Goal: Book appointment/travel/reservation

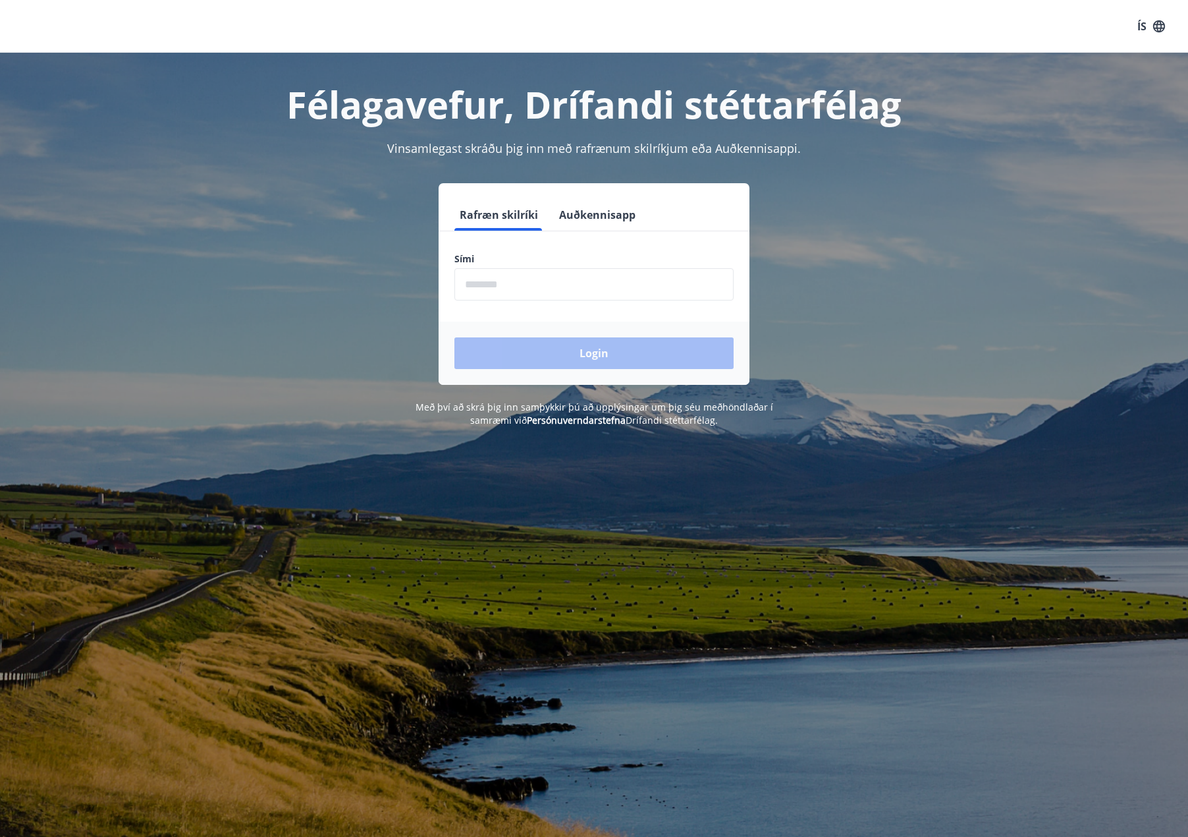
click at [478, 287] on input "phone" at bounding box center [594, 284] width 279 height 32
type input "********"
click at [455, 337] on button "Login" at bounding box center [594, 353] width 279 height 32
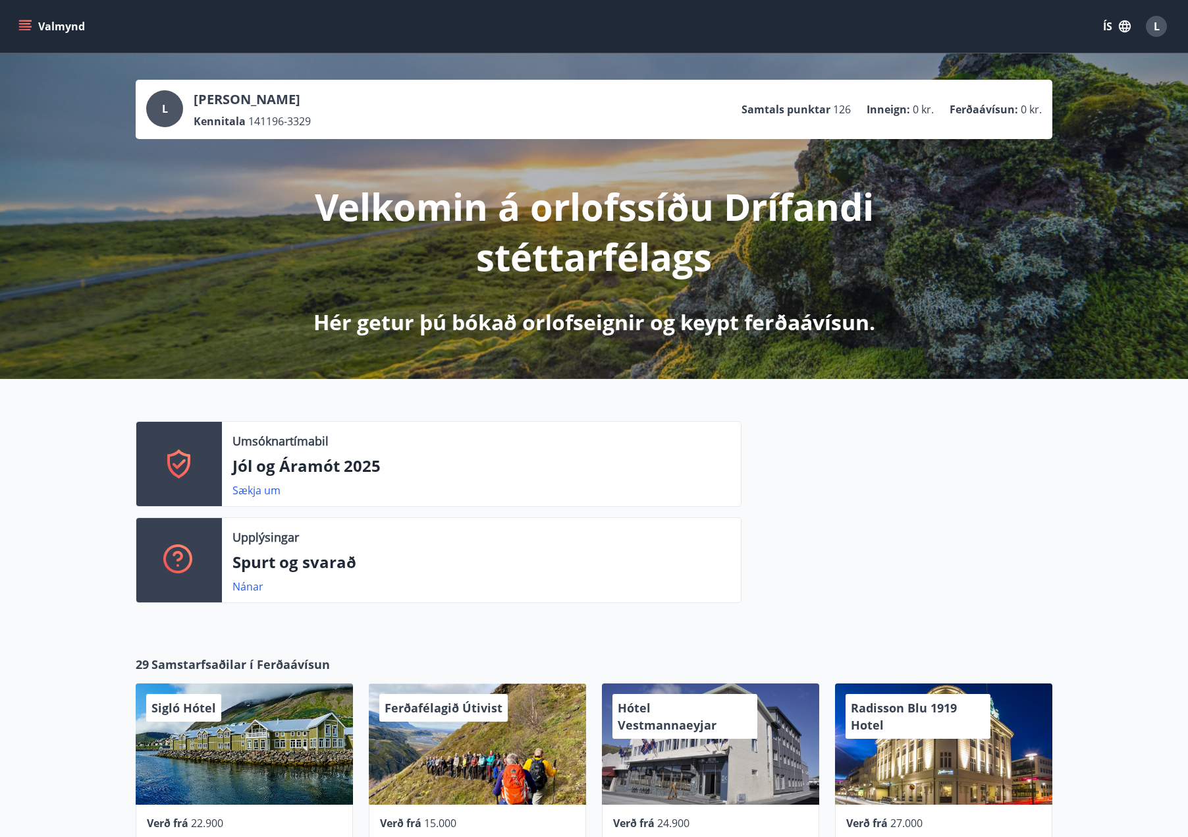
click at [19, 29] on icon "menu" at bounding box center [24, 26] width 13 height 13
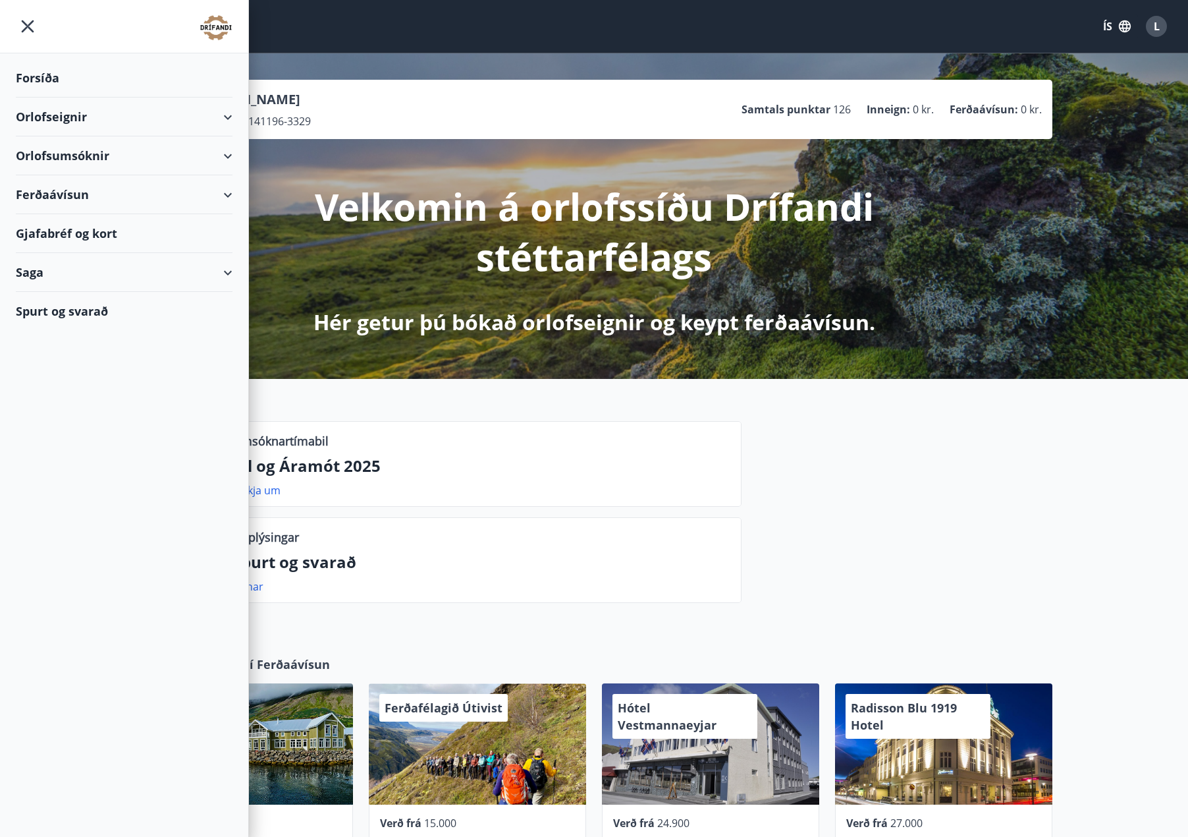
click at [225, 115] on div "Orlofseignir" at bounding box center [124, 116] width 217 height 39
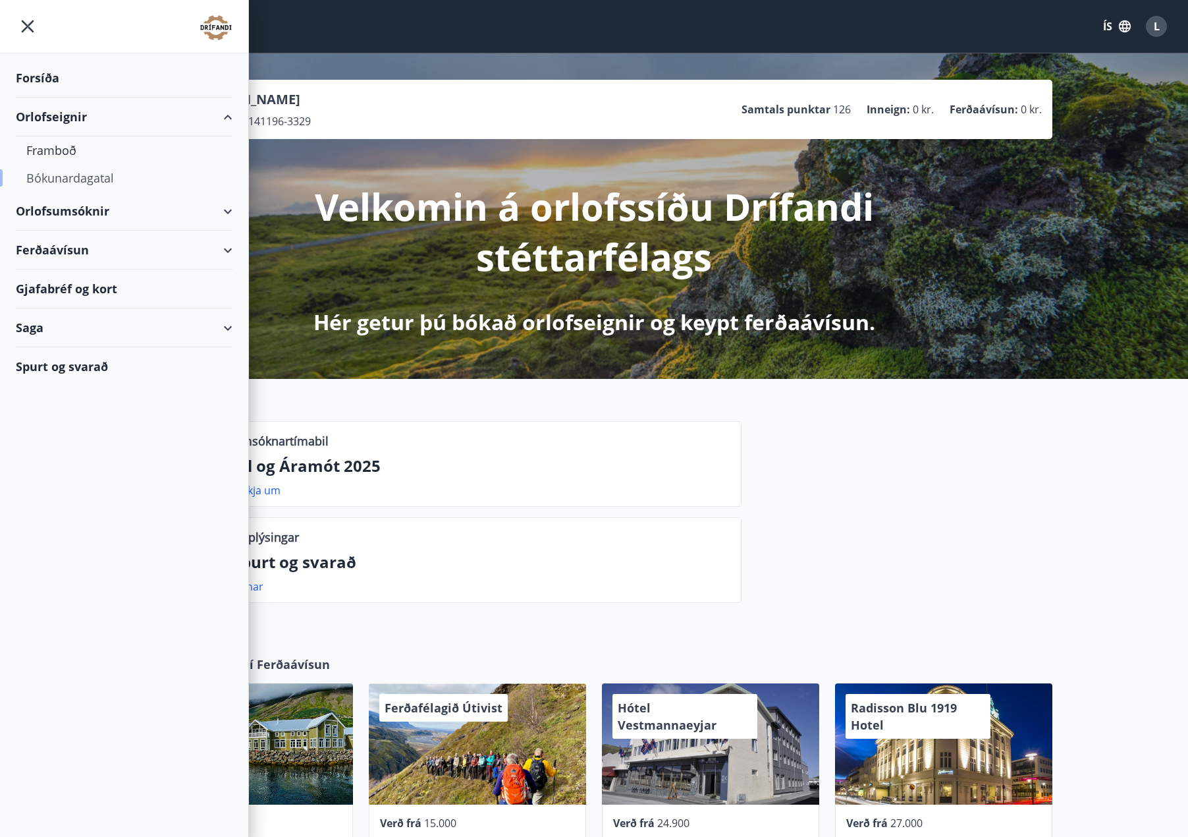
click at [106, 176] on div "Bókunardagatal" at bounding box center [124, 178] width 196 height 28
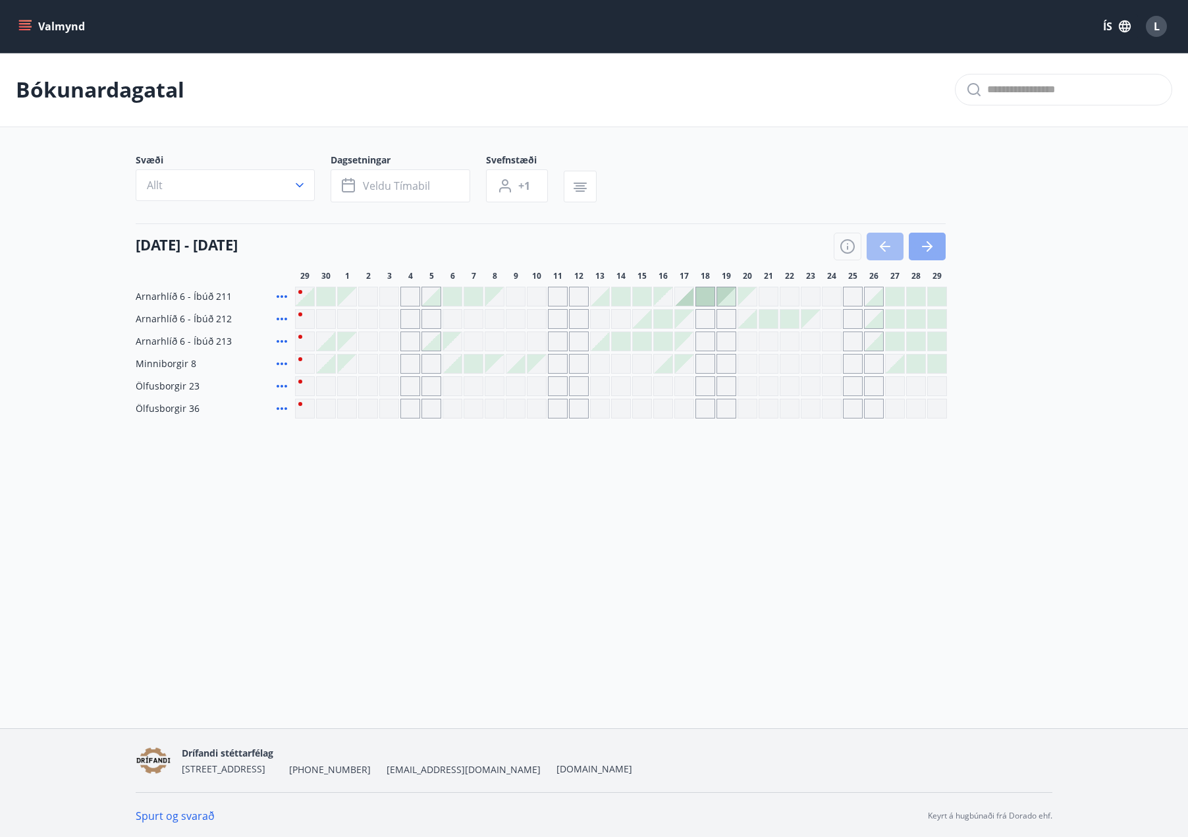
click at [934, 245] on icon "button" at bounding box center [928, 246] width 16 height 16
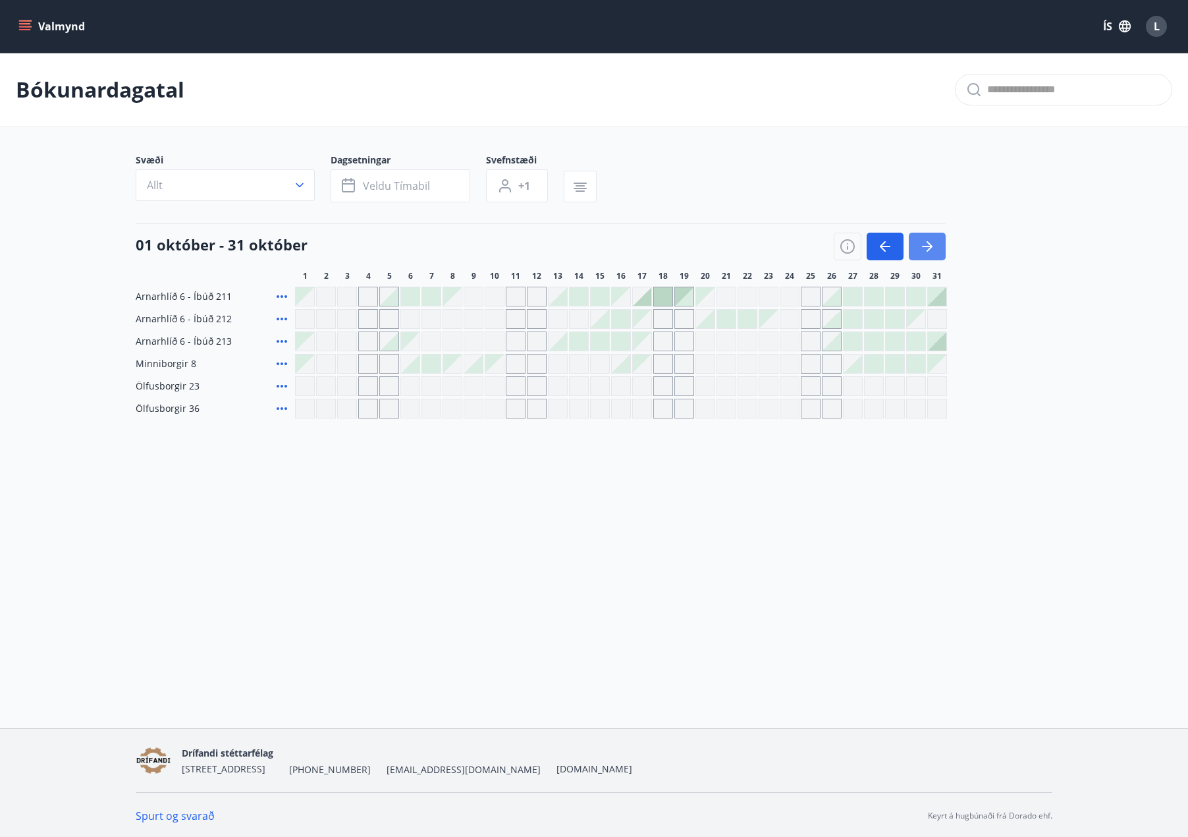
click at [934, 245] on icon "button" at bounding box center [928, 246] width 16 height 16
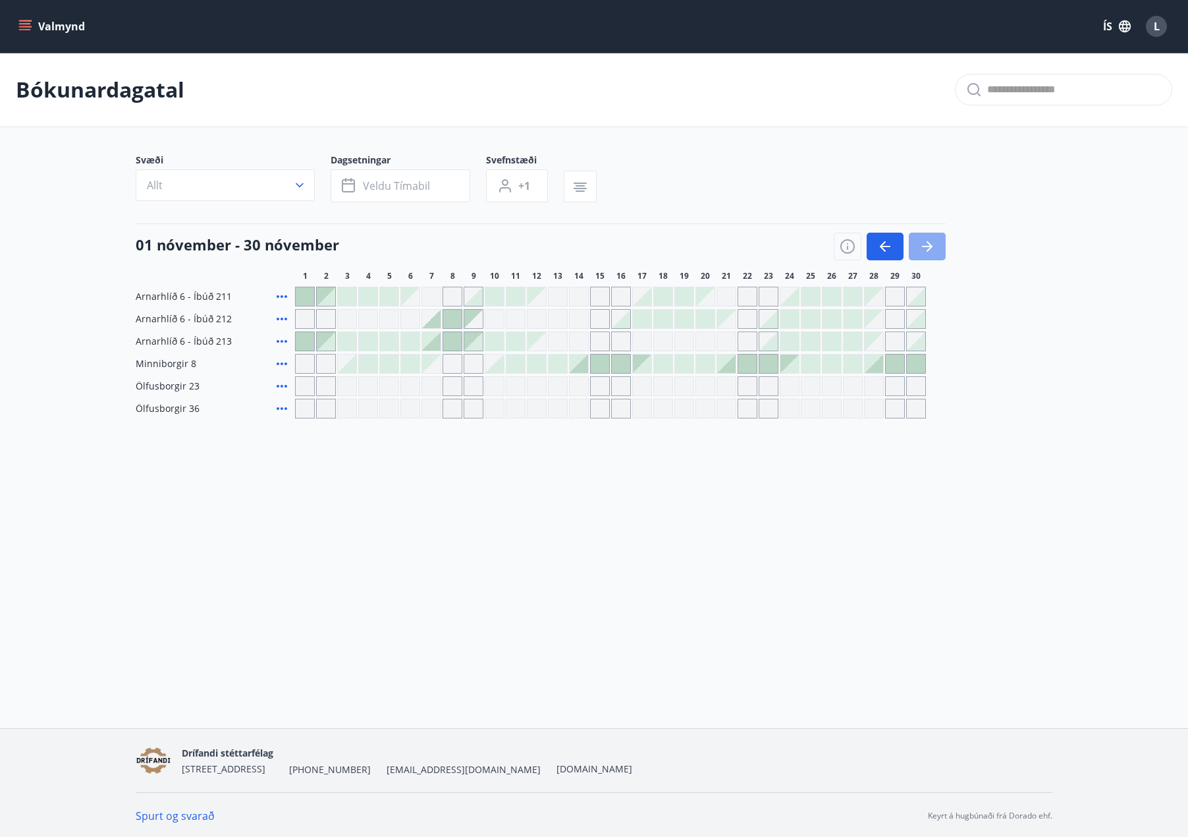
click at [934, 245] on icon "button" at bounding box center [928, 246] width 16 height 16
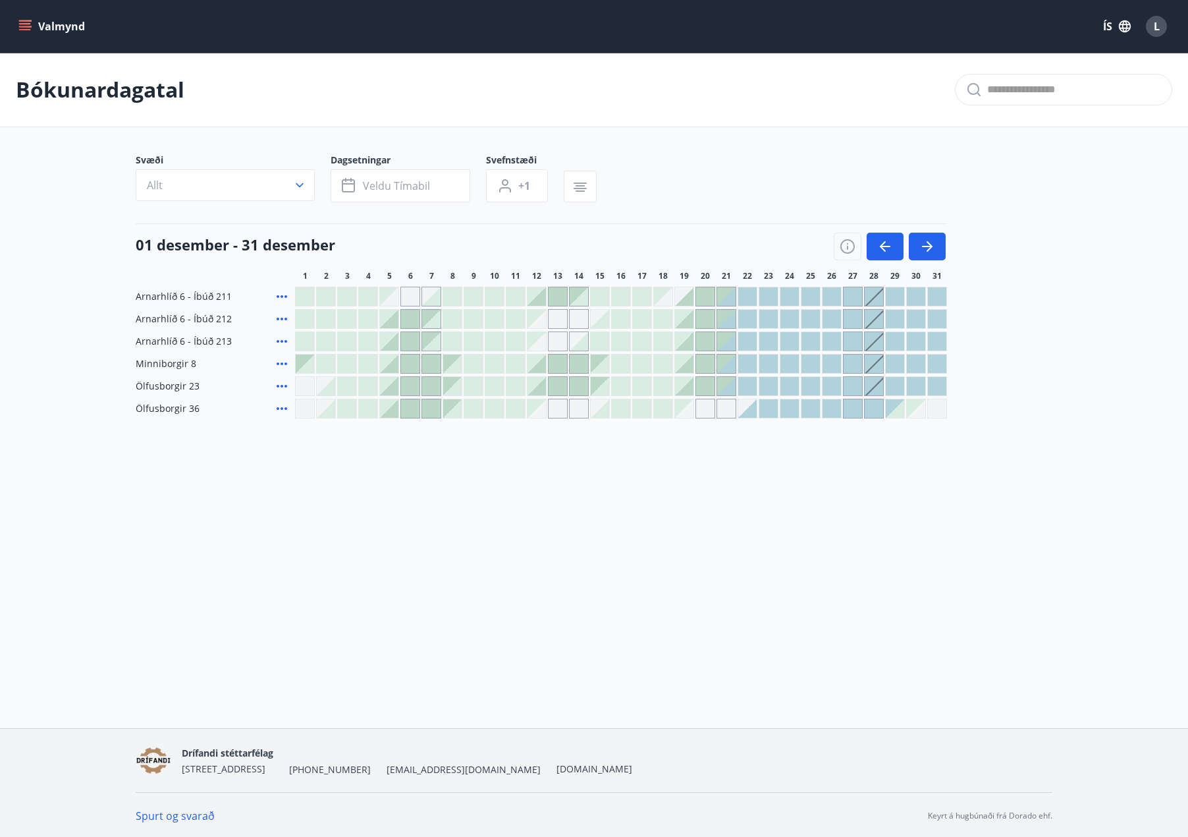
click at [387, 413] on div at bounding box center [389, 408] width 18 height 18
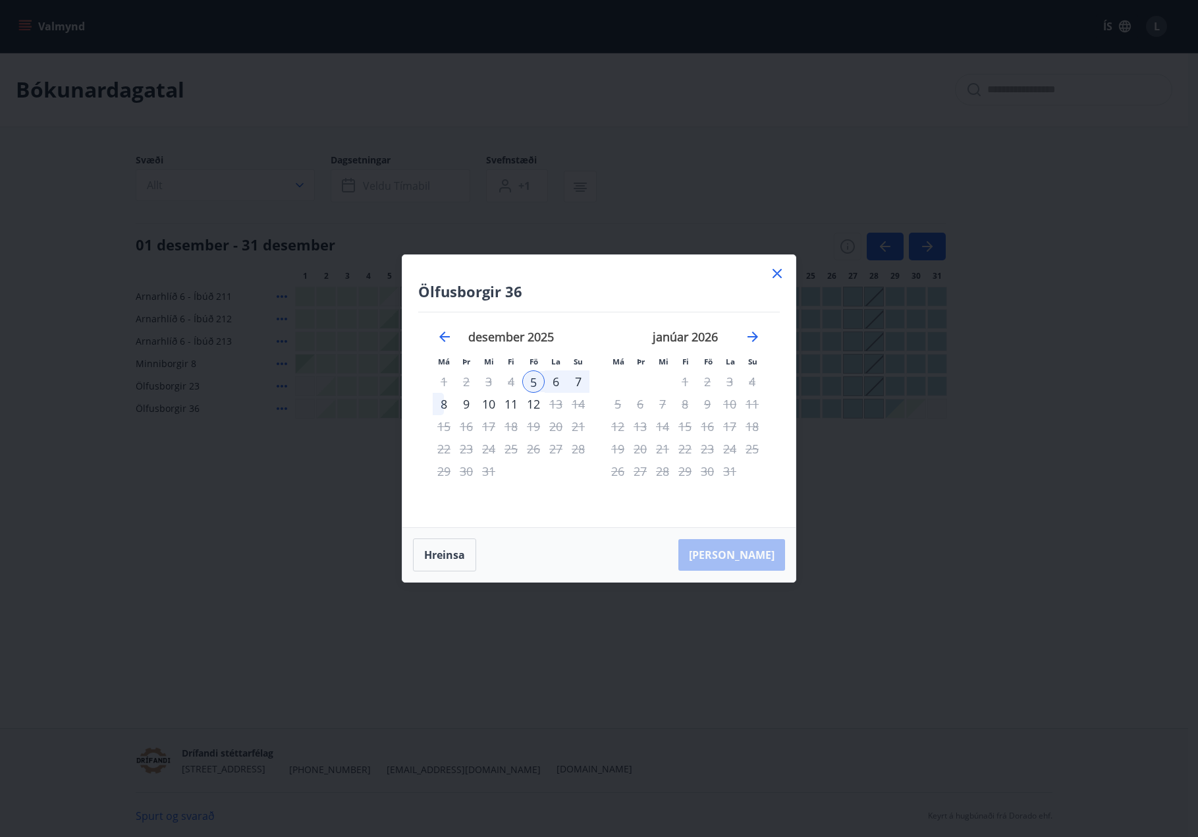
click at [587, 380] on div "7" at bounding box center [578, 381] width 22 height 22
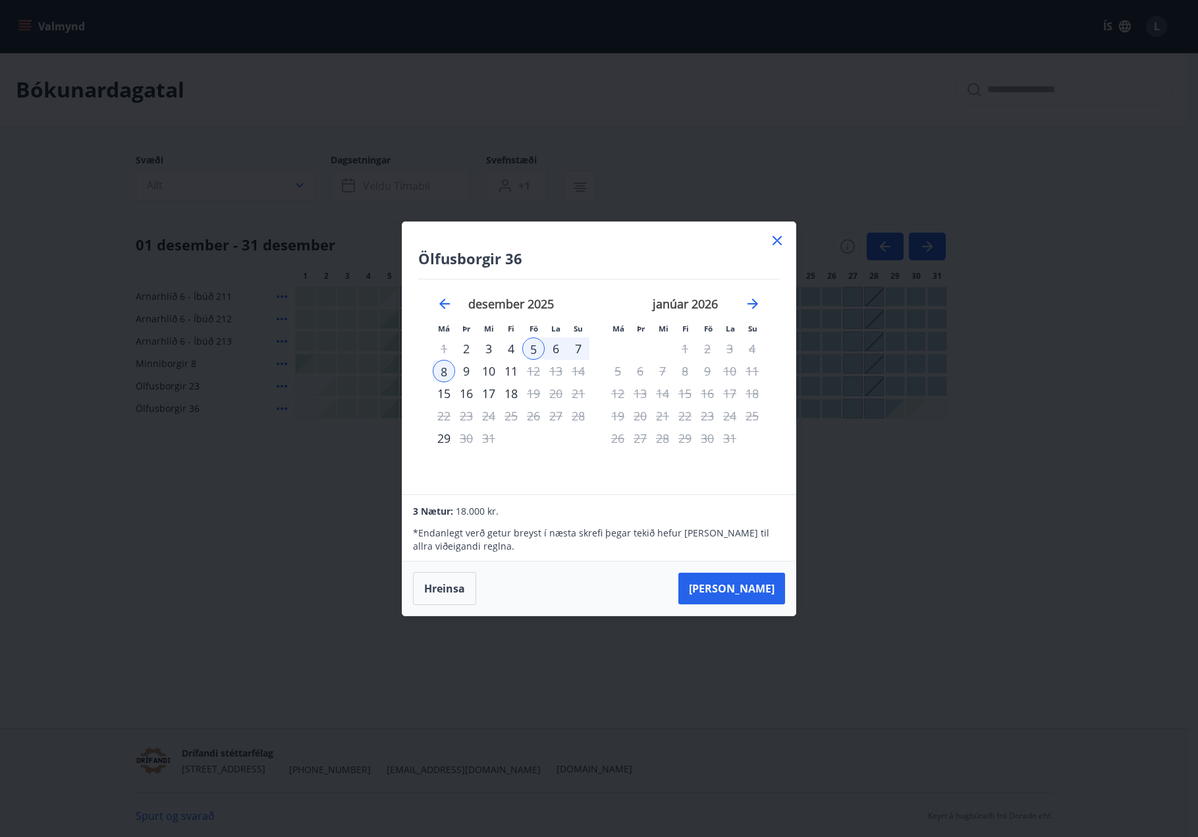
click at [585, 348] on div "7" at bounding box center [578, 348] width 22 height 22
click at [441, 370] on div "8" at bounding box center [444, 371] width 22 height 22
click at [534, 358] on div "[PERSON_NAME] útritun í boði" at bounding box center [557, 337] width 155 height 43
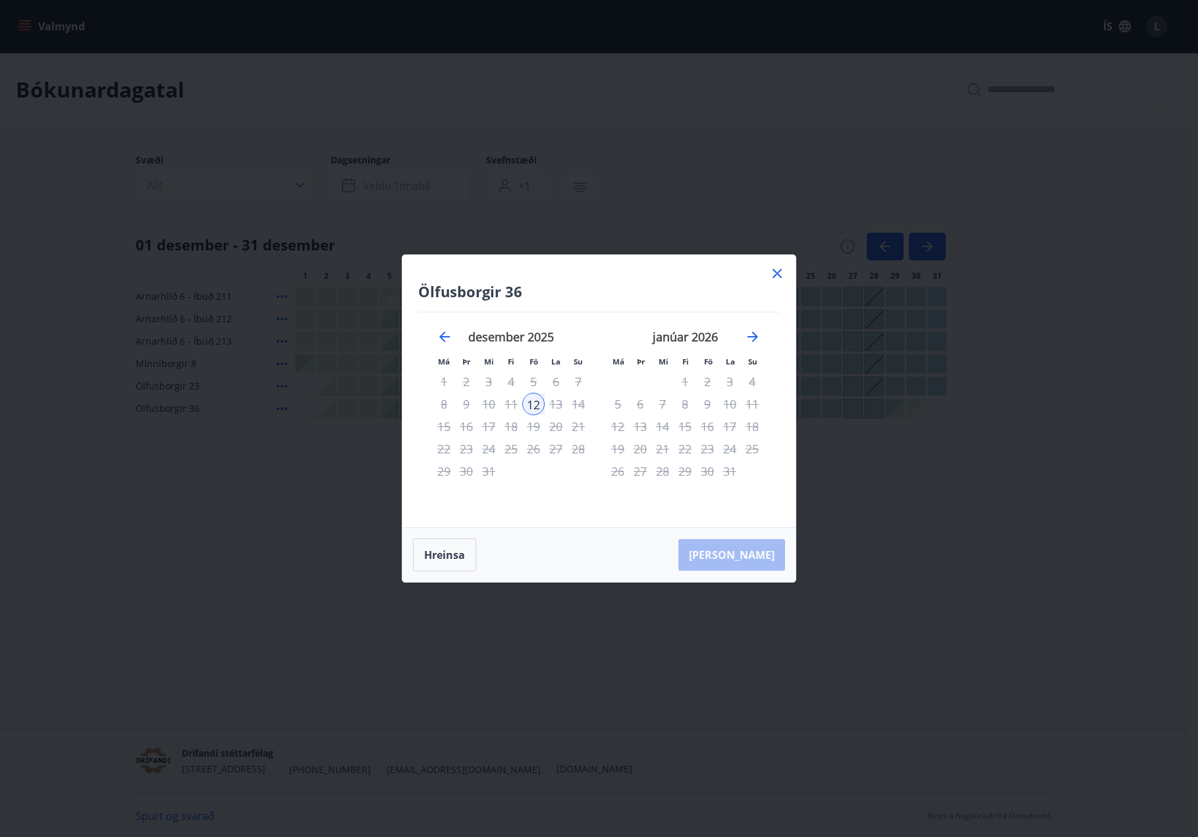
click at [557, 497] on div "[DATE] 1 2 3 4 5 6 7 8 9 10 11 12 13 14 15 16 17 18 19 20 21 22 23 24 25 26 27 …" at bounding box center [511, 420] width 174 height 216
click at [536, 385] on div "5" at bounding box center [533, 381] width 22 height 22
click at [775, 275] on icon at bounding box center [777, 273] width 16 height 16
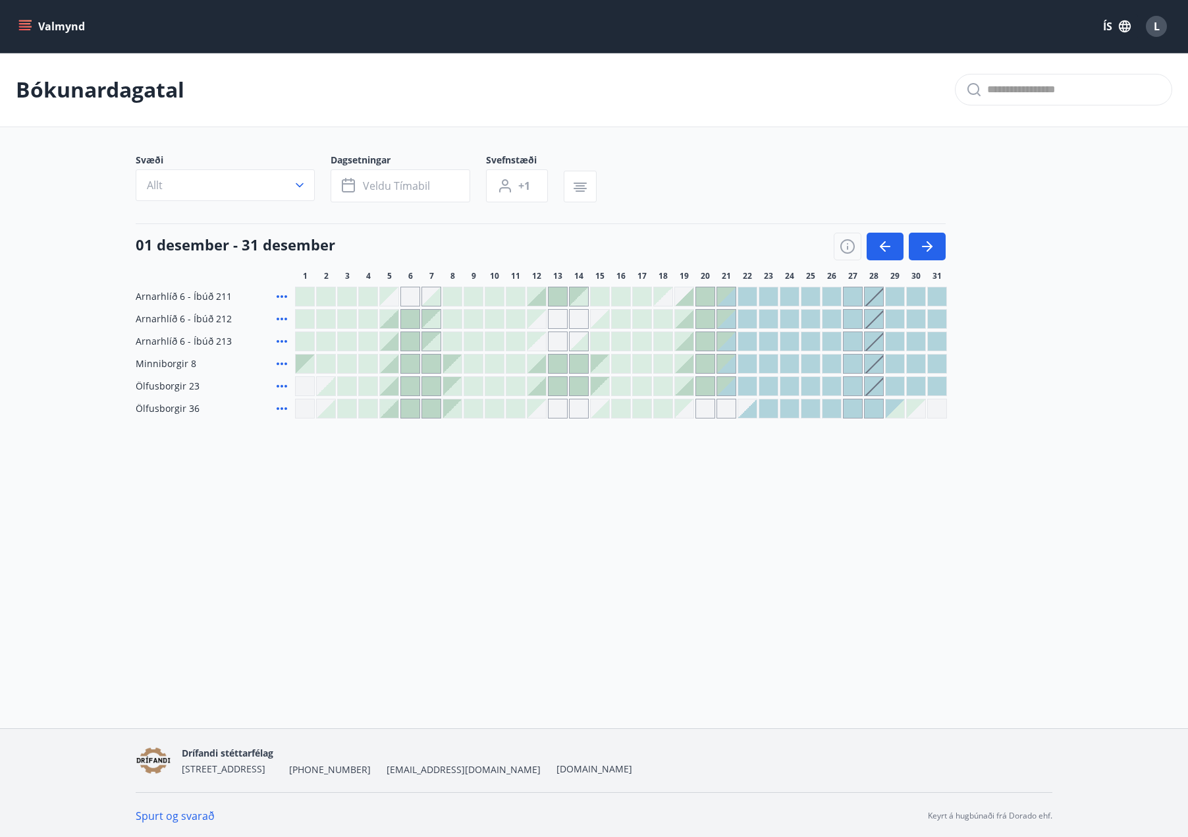
click at [383, 411] on div at bounding box center [389, 408] width 18 height 18
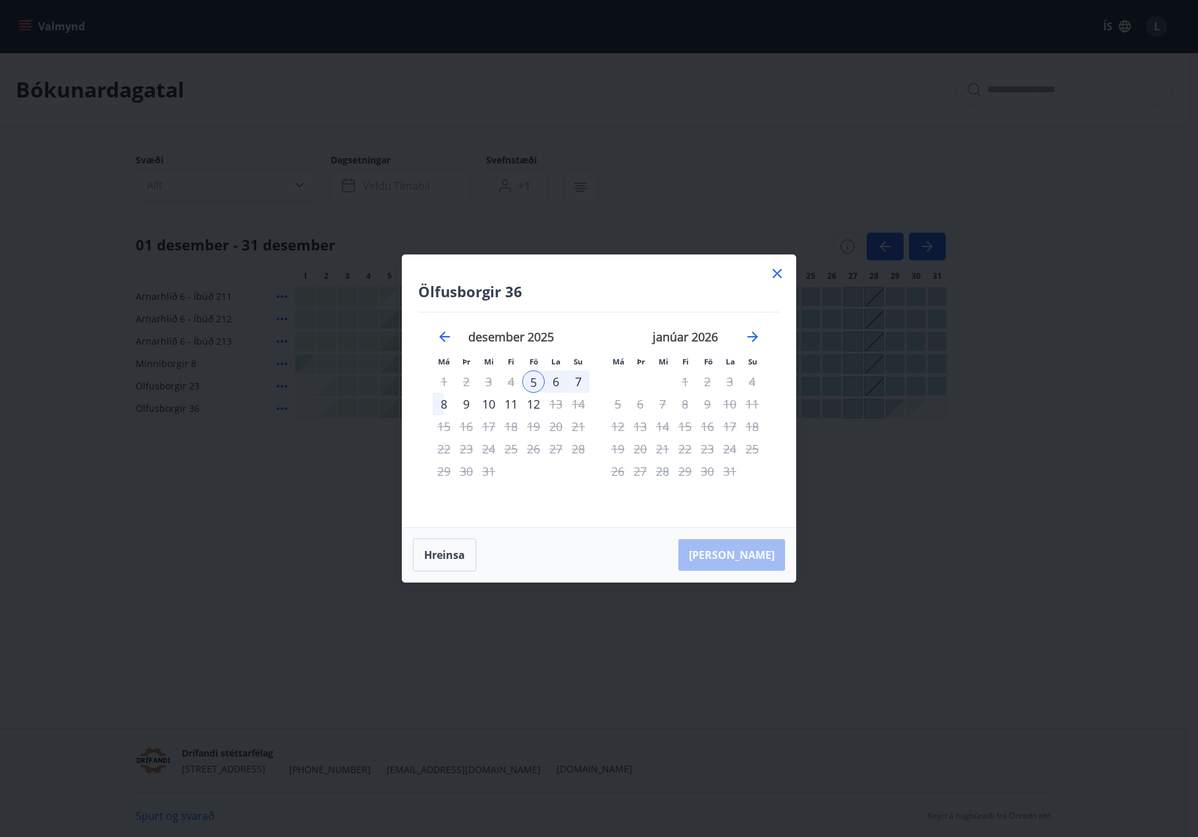
click at [442, 402] on div "8" at bounding box center [444, 404] width 22 height 22
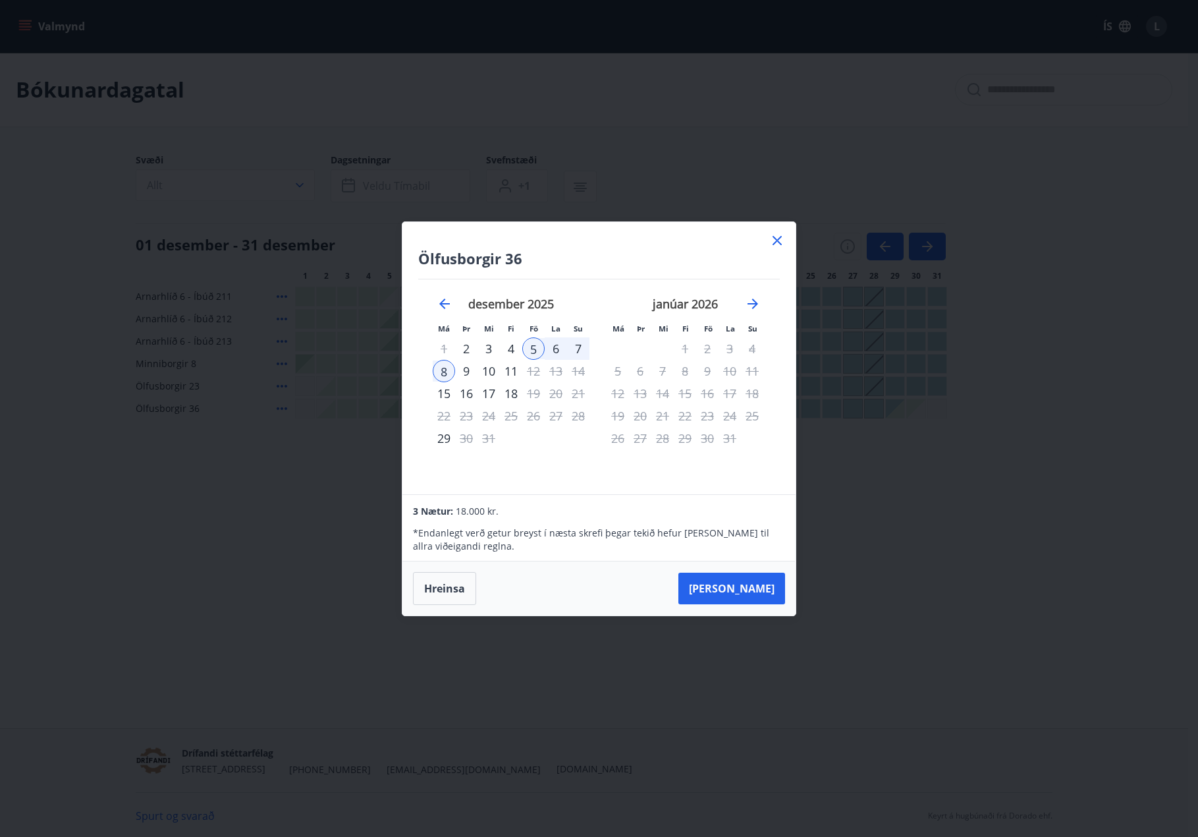
click at [578, 350] on div "7" at bounding box center [578, 348] width 22 height 22
click at [531, 351] on div "5" at bounding box center [533, 348] width 22 height 22
click at [451, 592] on button "Hreinsa" at bounding box center [444, 588] width 63 height 33
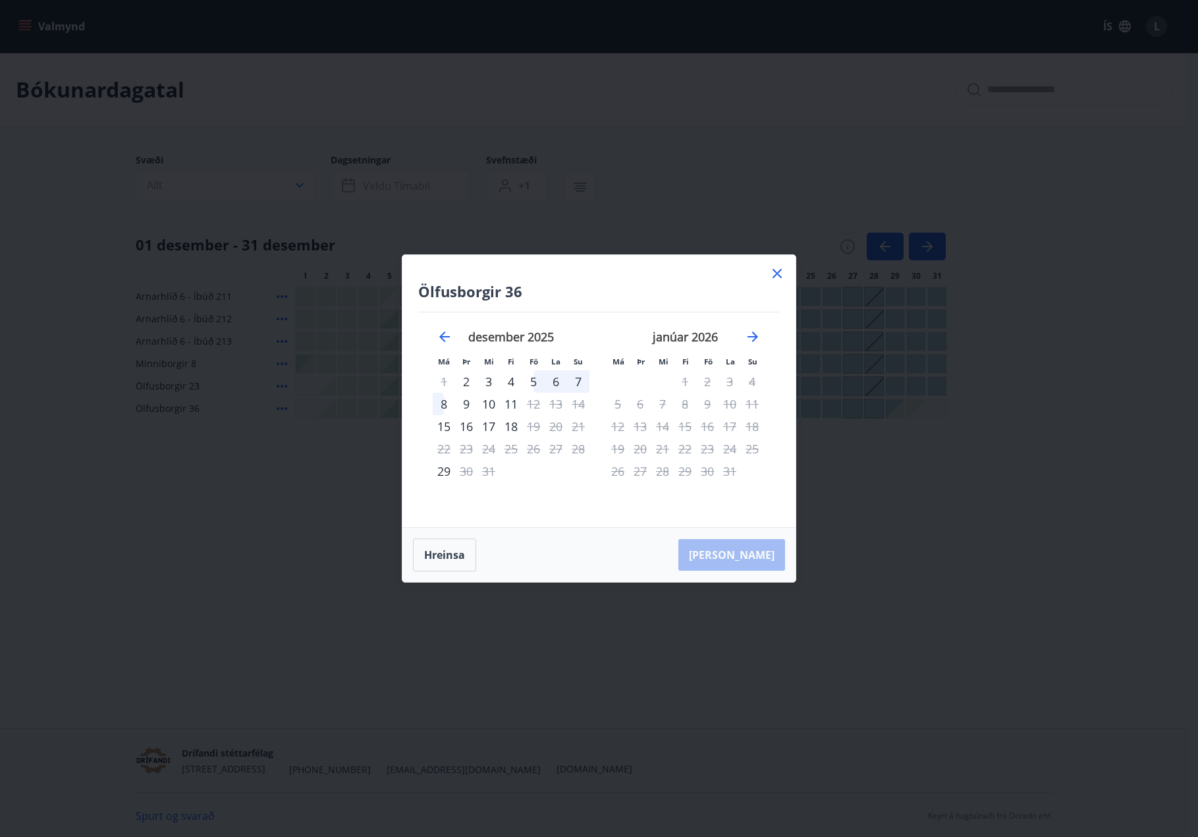
click at [531, 379] on div "5" at bounding box center [533, 381] width 22 height 22
click at [576, 379] on div "7" at bounding box center [578, 381] width 22 height 22
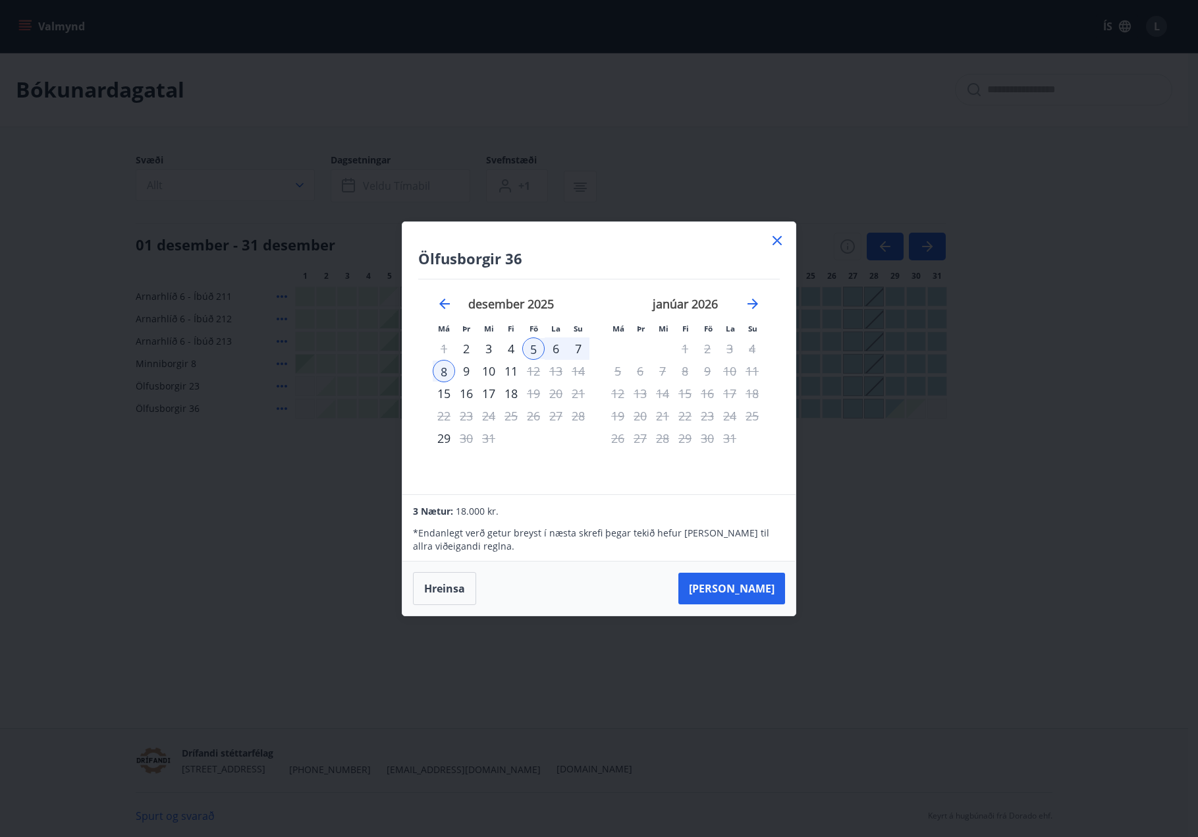
click at [775, 240] on icon at bounding box center [777, 241] width 16 height 16
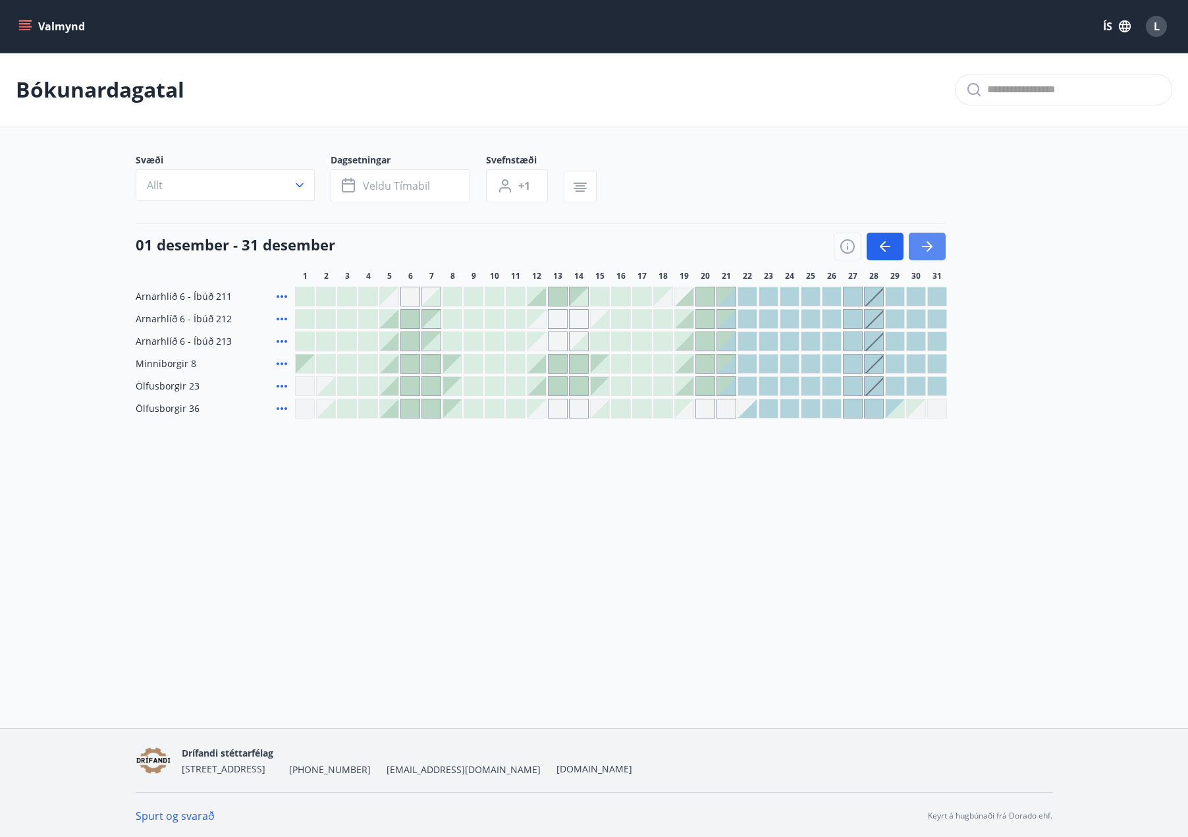
click at [925, 246] on icon "button" at bounding box center [927, 246] width 11 height 1
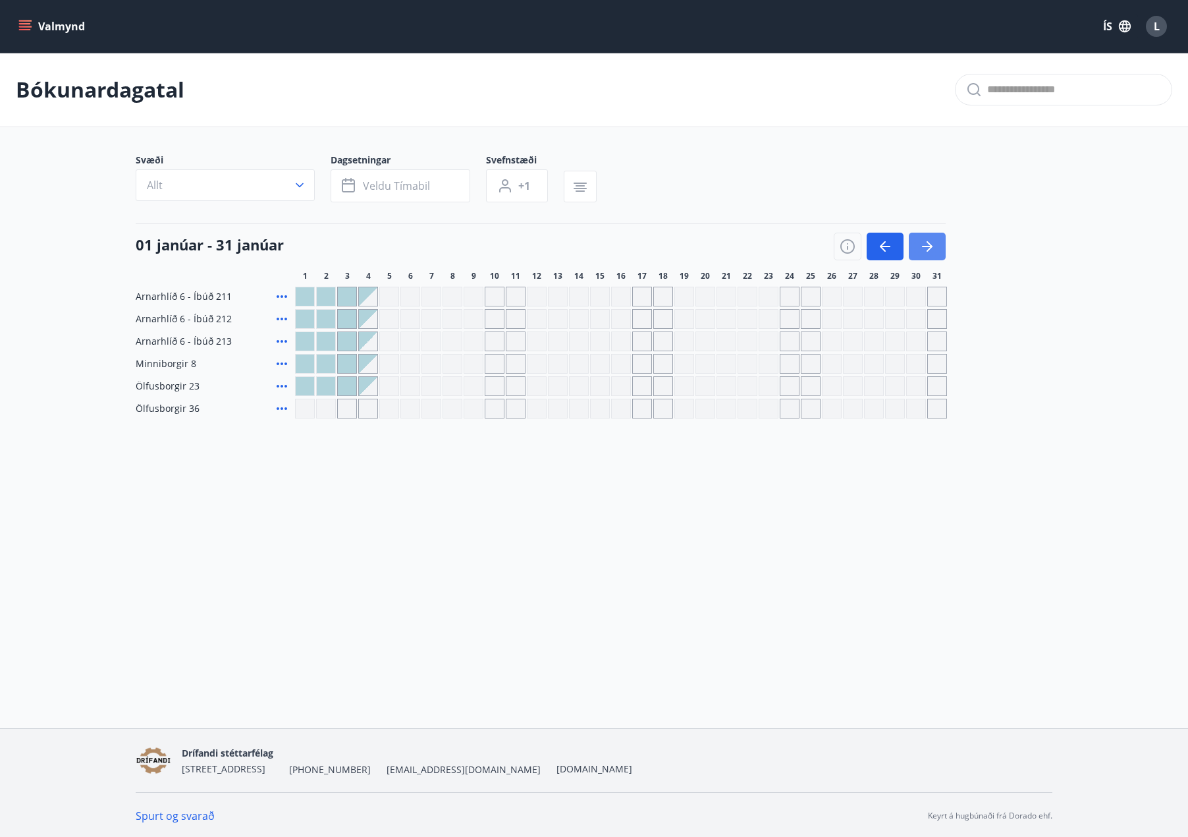
click at [925, 246] on icon "button" at bounding box center [927, 246] width 11 height 1
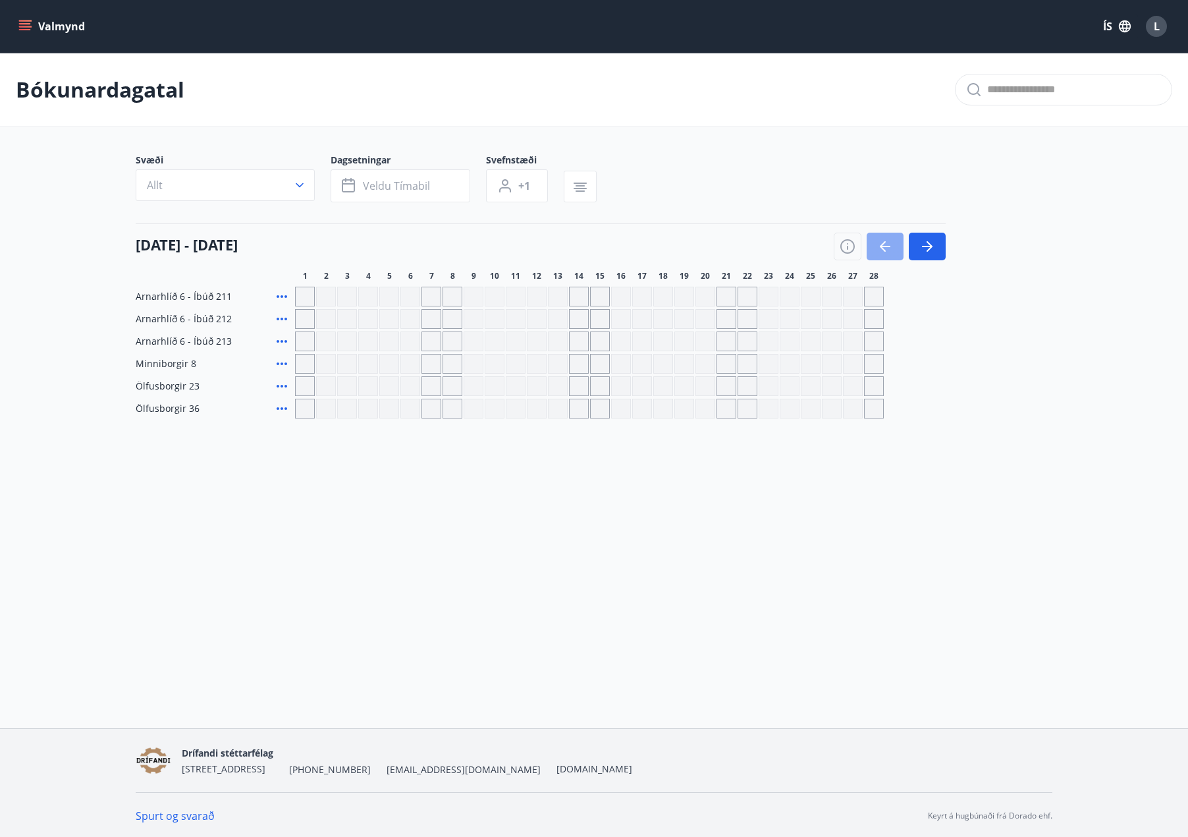
click at [887, 250] on icon "button" at bounding box center [885, 246] width 16 height 16
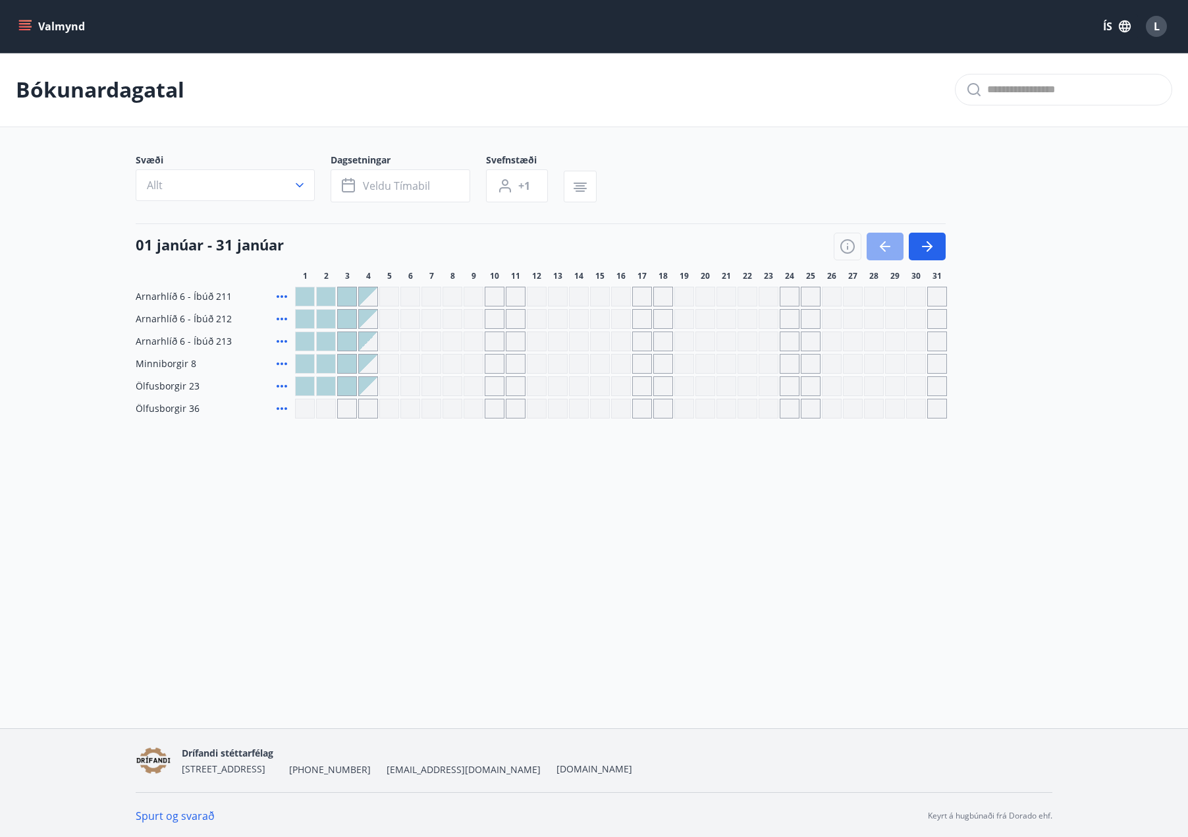
click at [887, 250] on icon "button" at bounding box center [885, 246] width 16 height 16
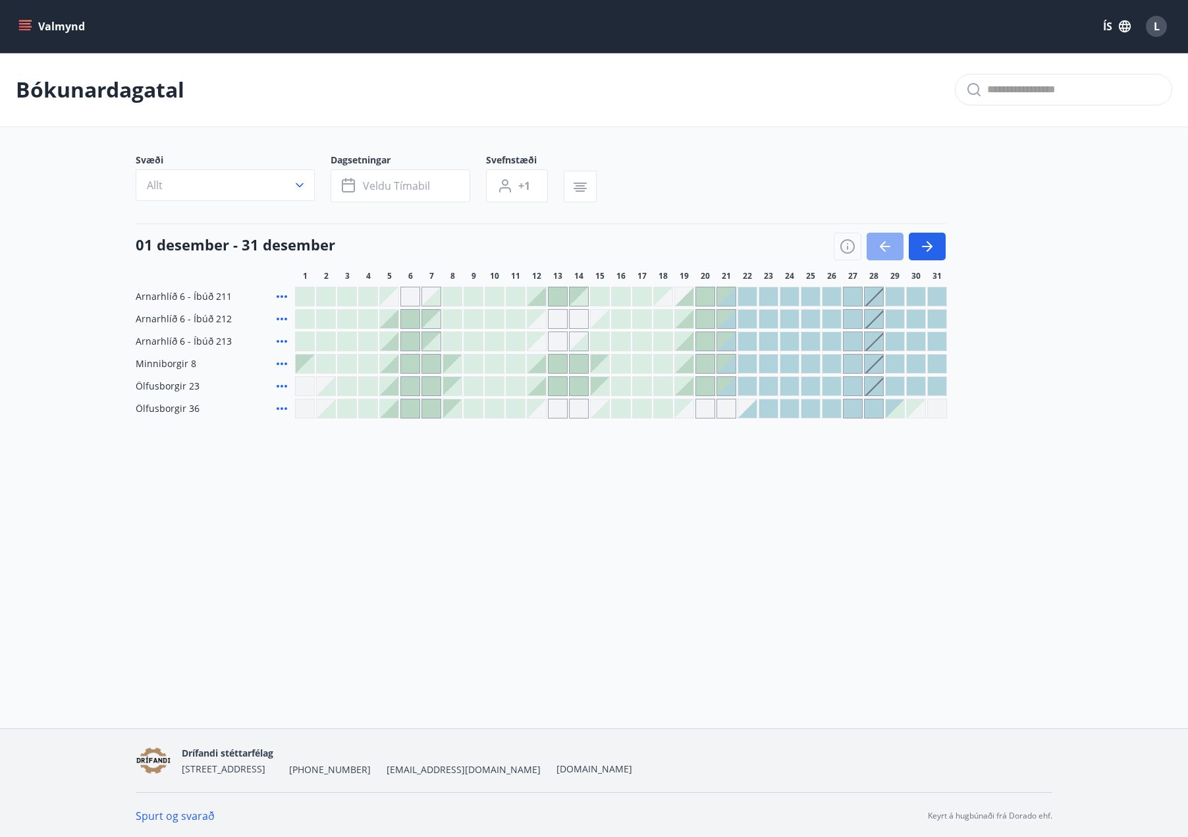
click at [887, 250] on icon "button" at bounding box center [885, 246] width 16 height 16
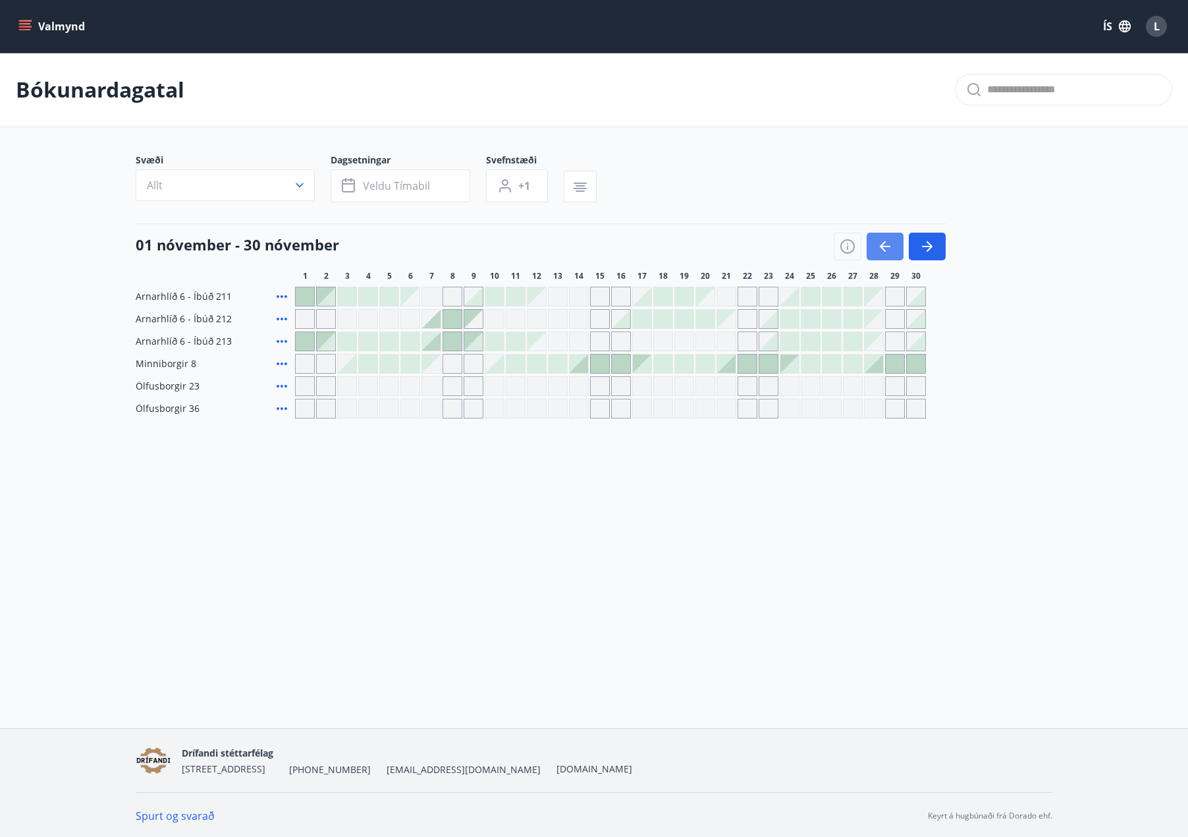
click at [887, 250] on icon "button" at bounding box center [885, 246] width 16 height 16
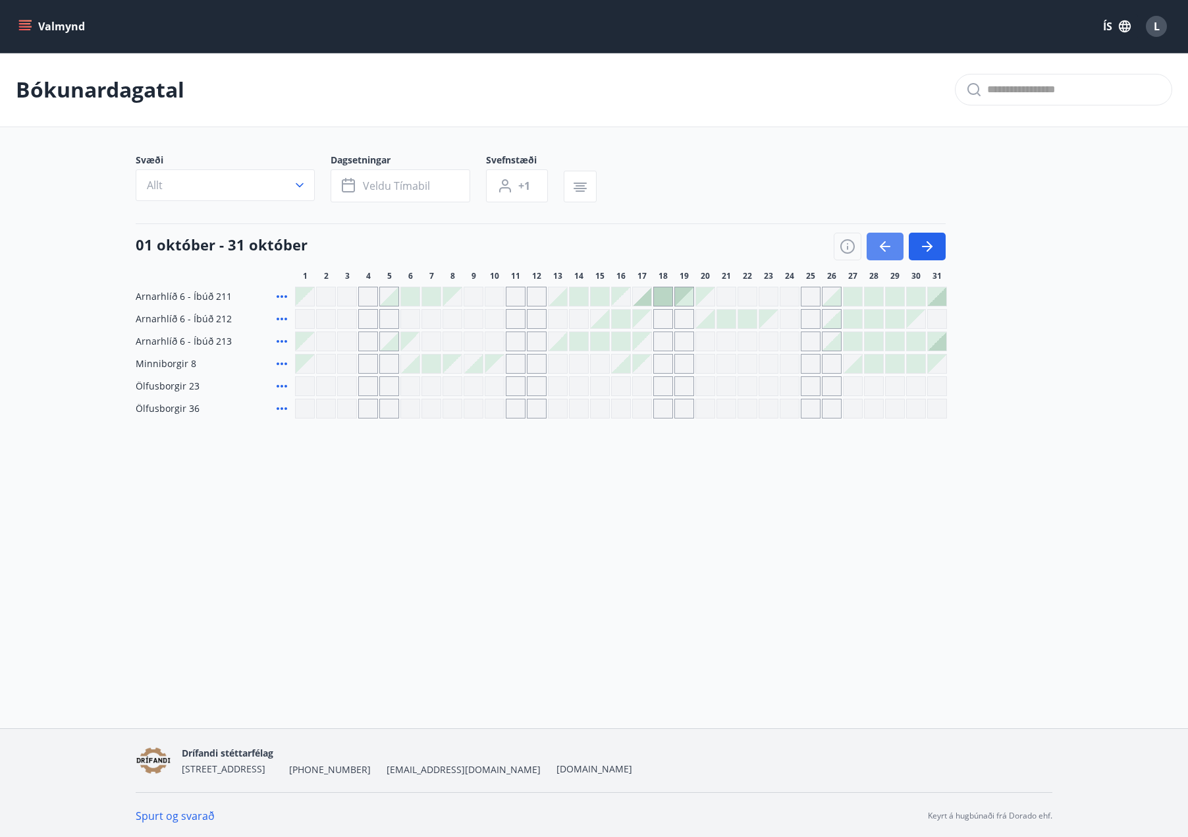
click at [885, 248] on icon "button" at bounding box center [885, 246] width 16 height 16
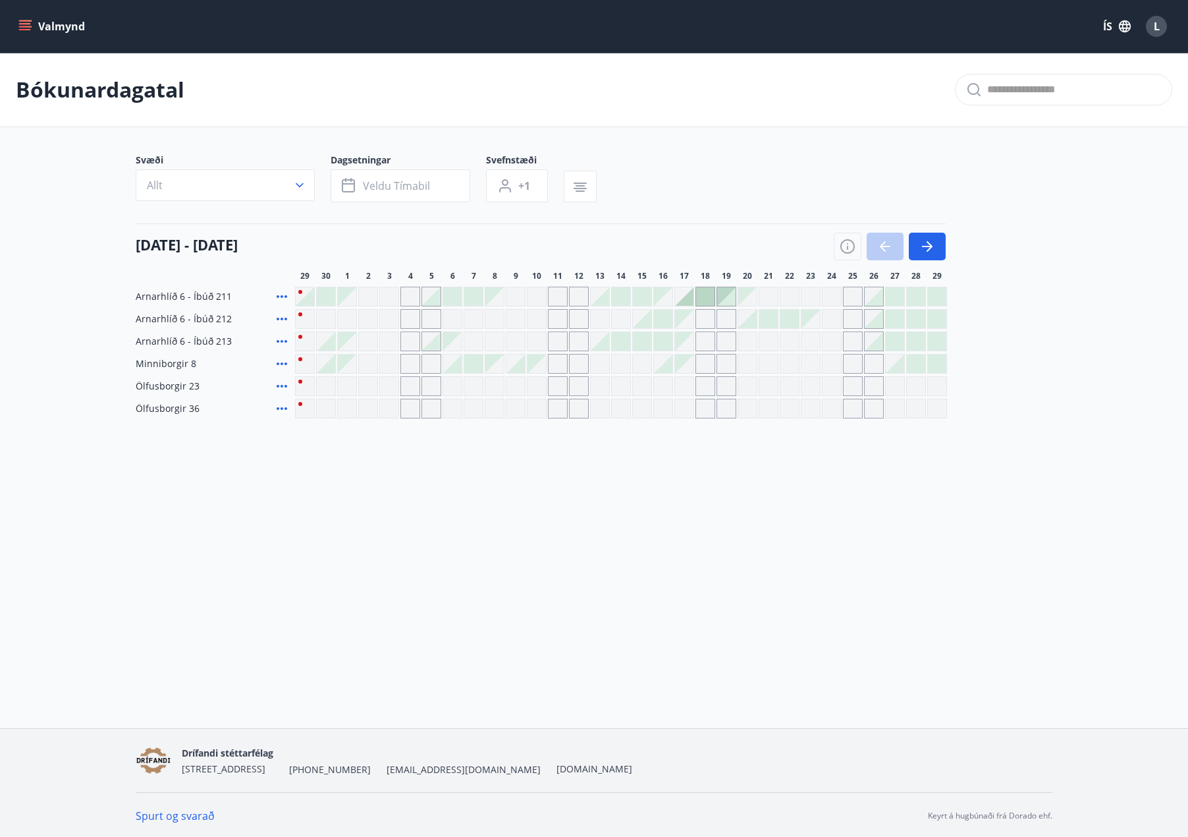
click at [885, 248] on div at bounding box center [890, 247] width 112 height 28
click at [927, 249] on icon "button" at bounding box center [928, 246] width 16 height 16
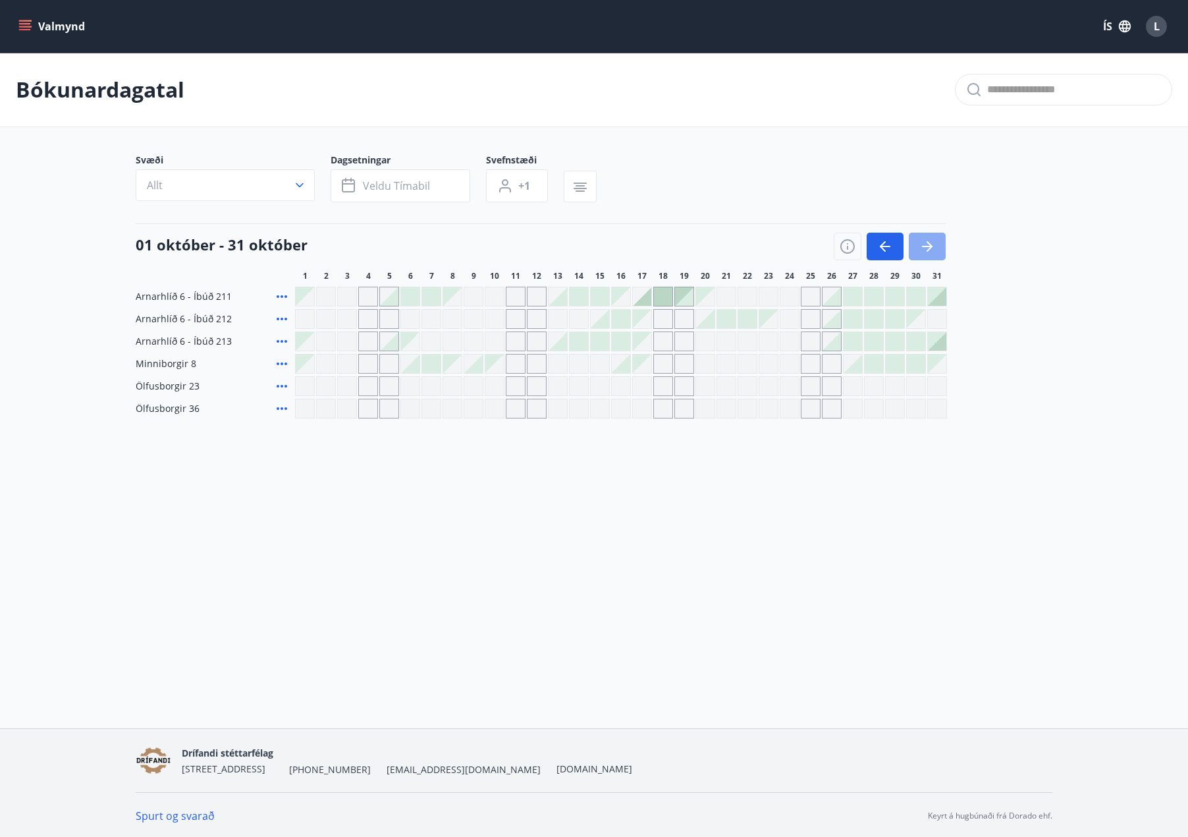
click at [927, 249] on icon "button" at bounding box center [928, 246] width 16 height 16
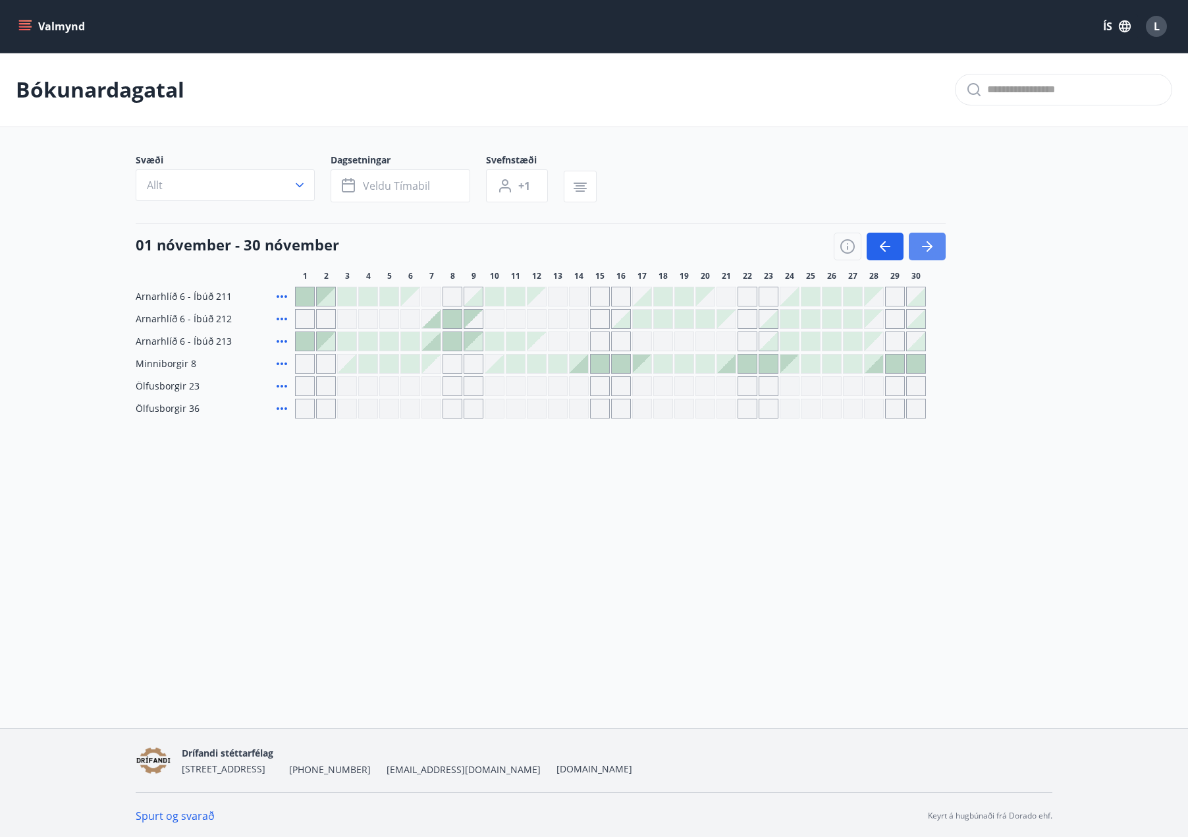
click at [927, 249] on icon "button" at bounding box center [928, 246] width 16 height 16
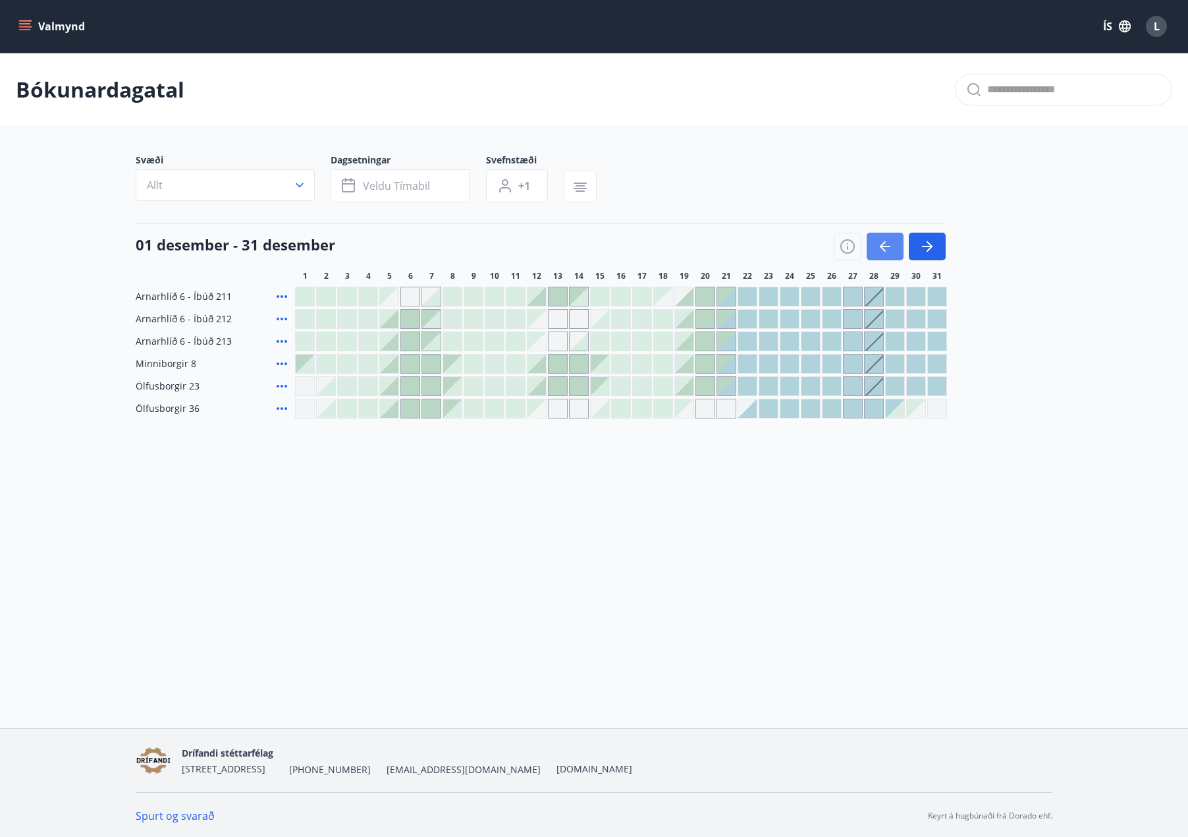
click at [885, 254] on button "button" at bounding box center [885, 247] width 37 height 28
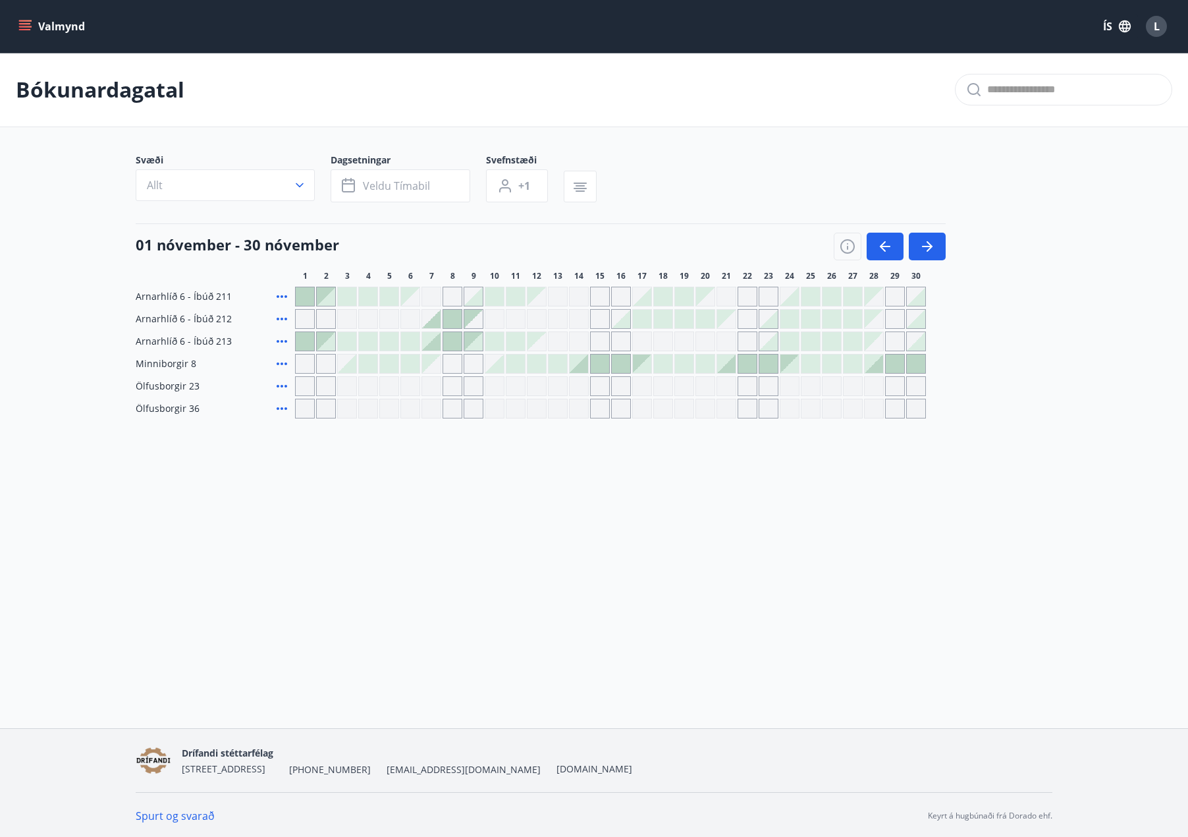
click at [561, 366] on div at bounding box center [558, 363] width 18 height 18
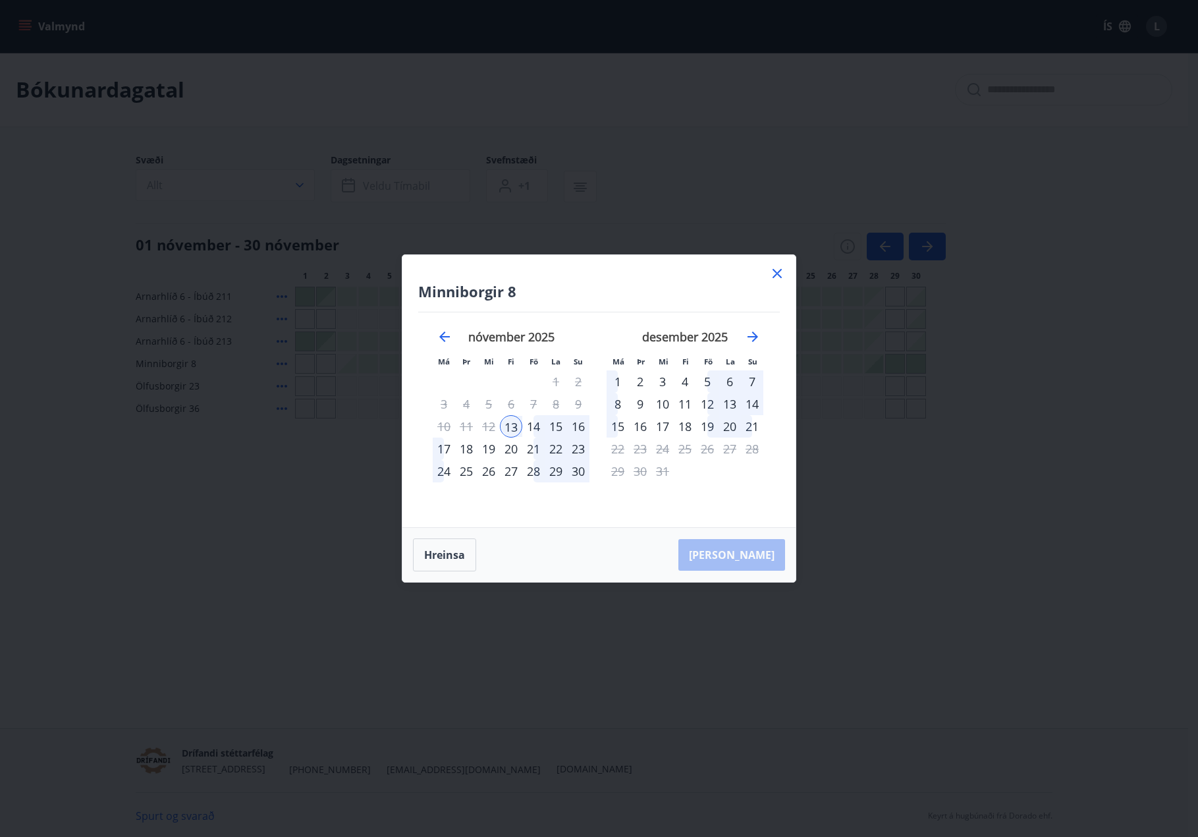
click at [542, 429] on div "14" at bounding box center [533, 426] width 22 height 22
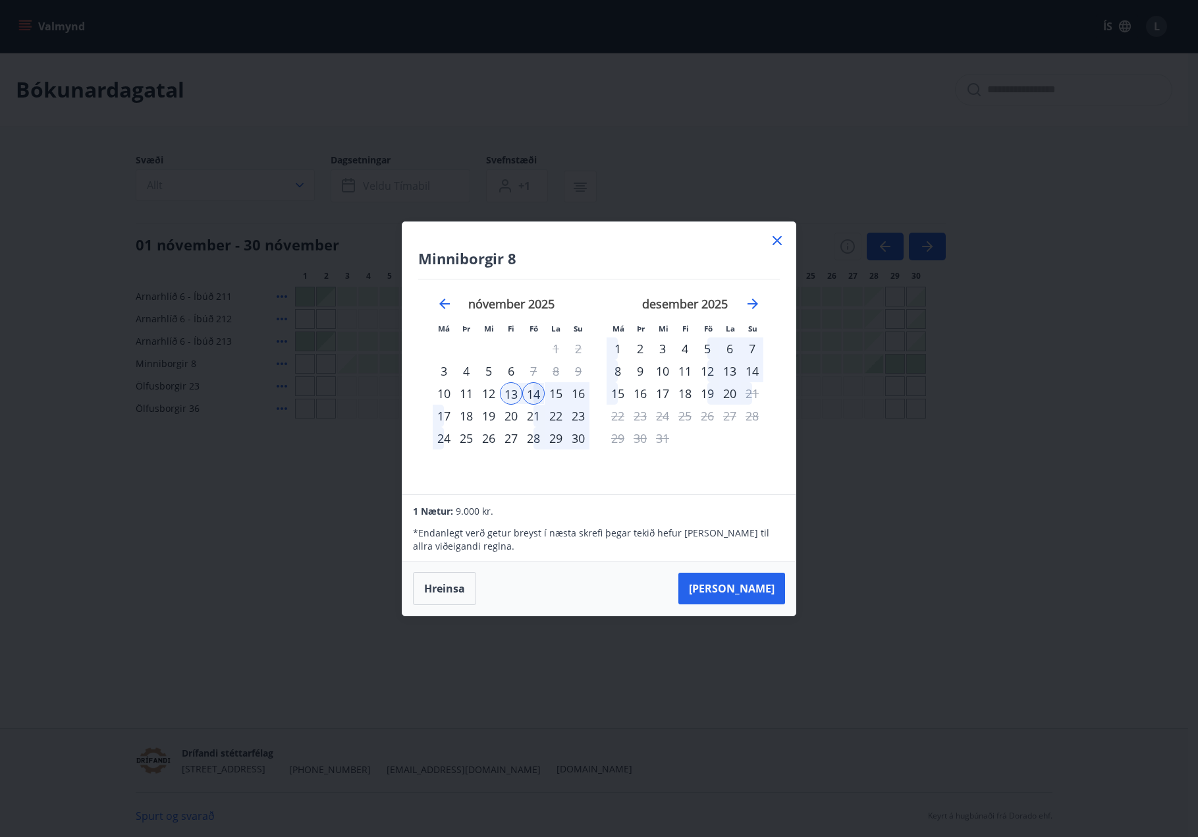
click at [533, 394] on div "14" at bounding box center [533, 393] width 22 height 22
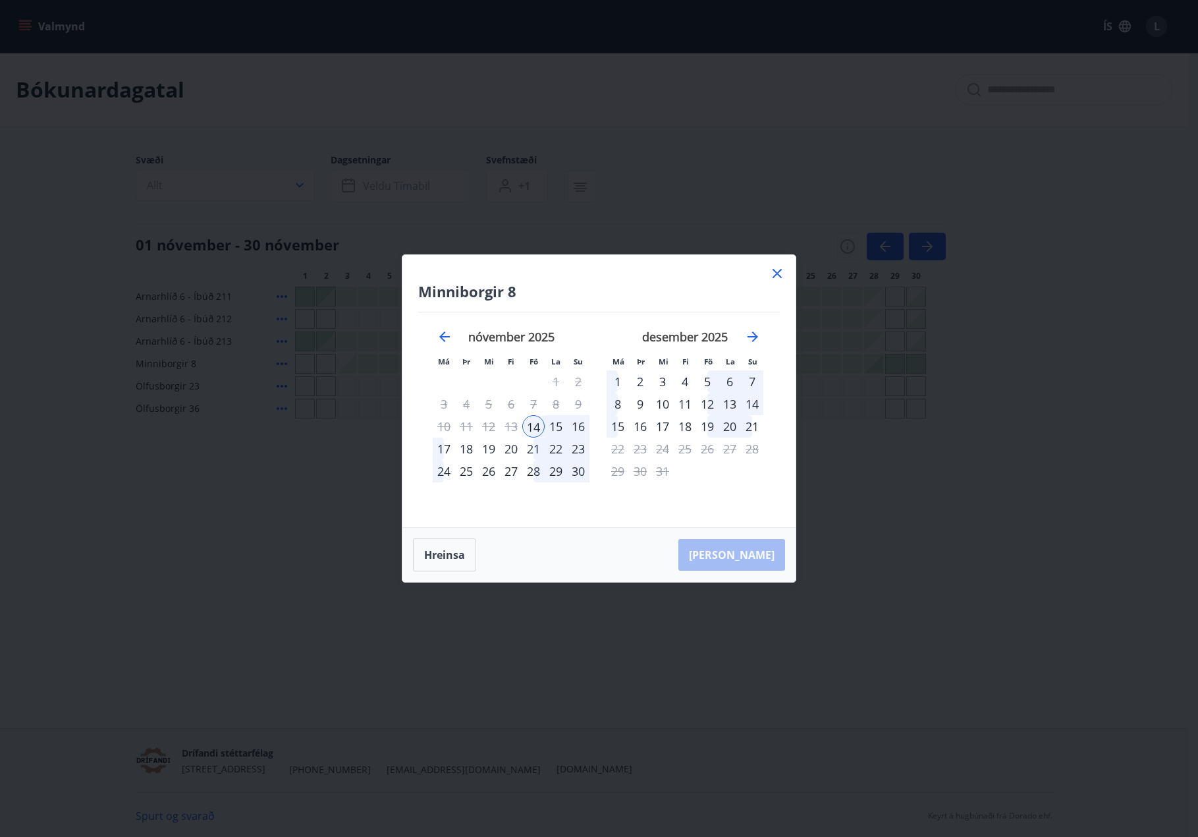
click at [582, 425] on div "16" at bounding box center [578, 426] width 22 height 22
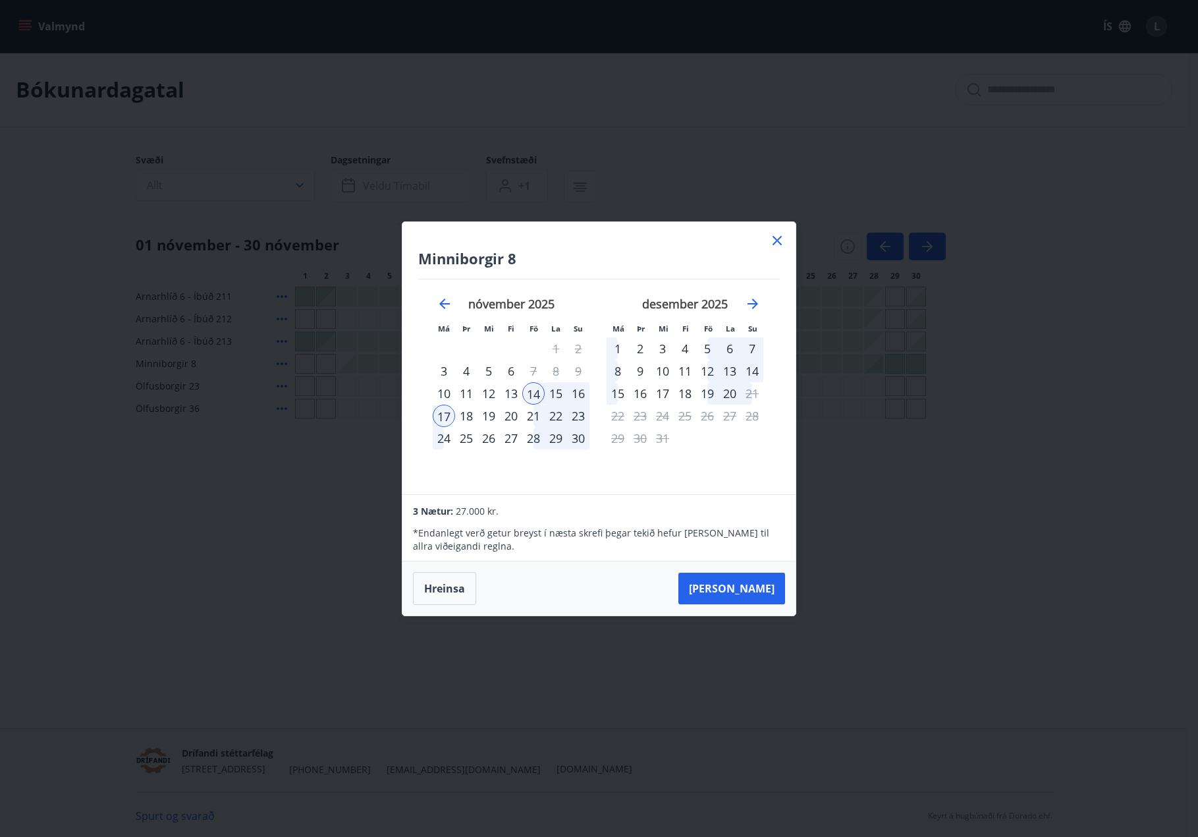
click at [772, 242] on icon at bounding box center [777, 241] width 16 height 16
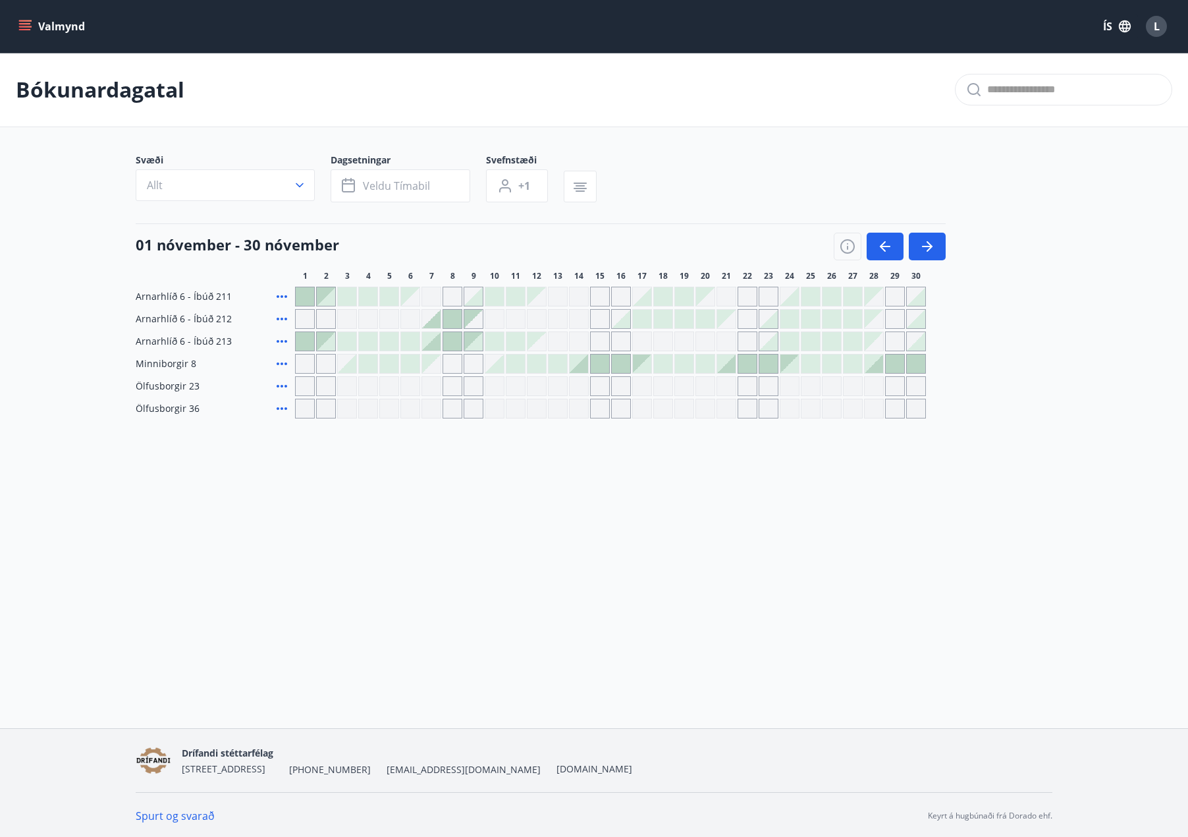
click at [22, 34] on button "Valmynd" at bounding box center [53, 26] width 74 height 24
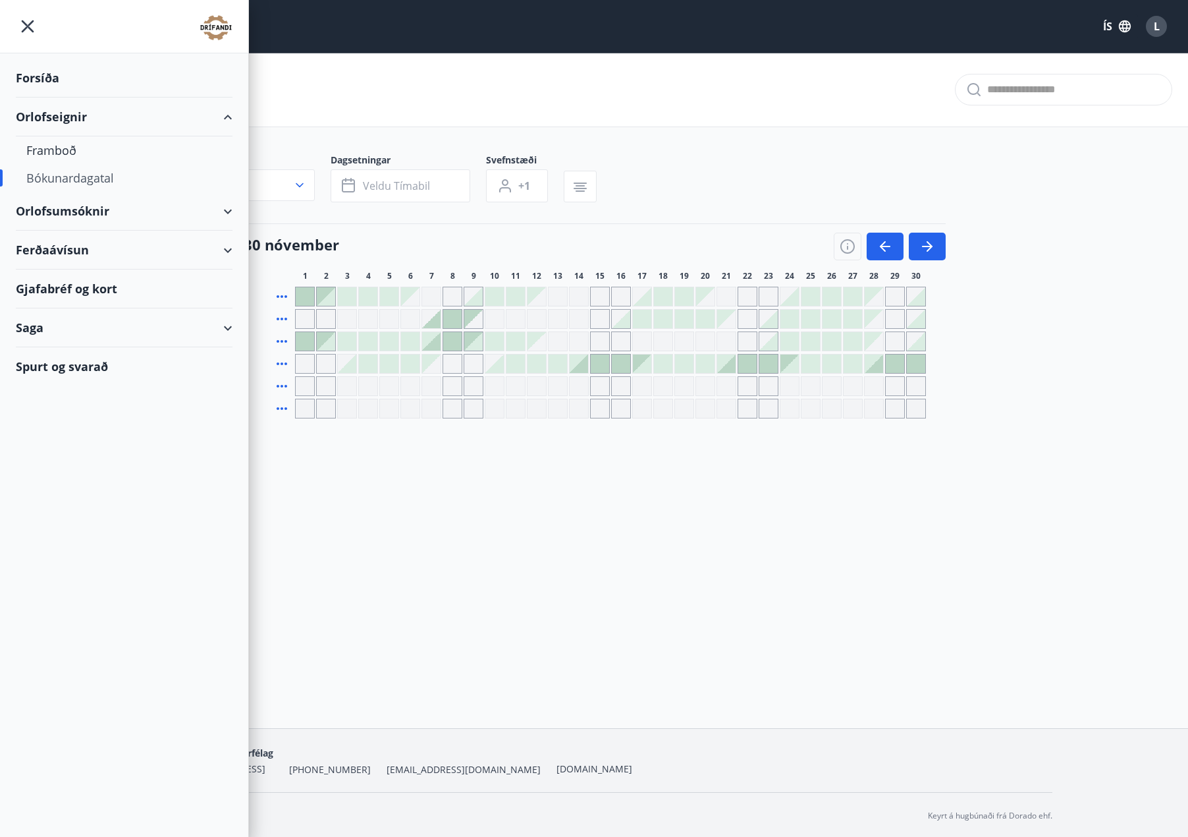
click at [86, 208] on div "Orlofsumsóknir" at bounding box center [124, 211] width 217 height 39
click at [97, 242] on div "Jól og Áramót 2025" at bounding box center [124, 245] width 196 height 28
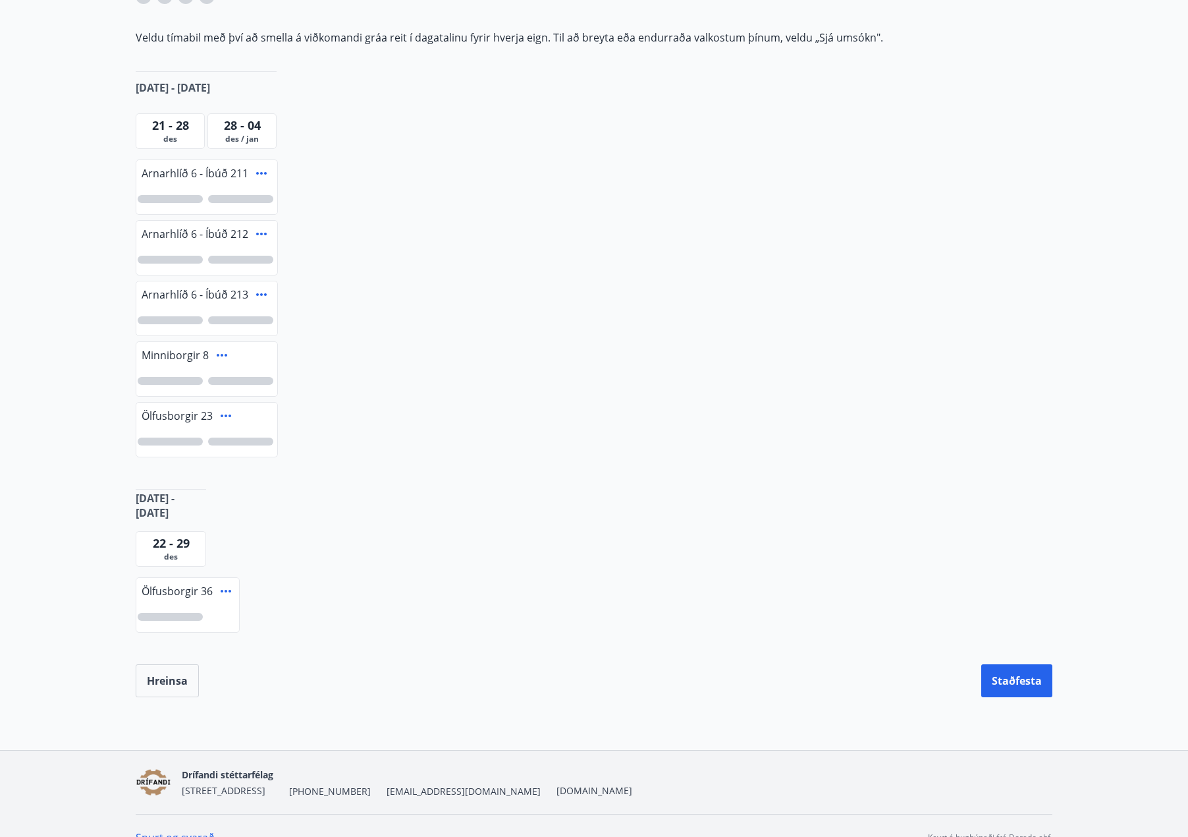
scroll to position [263, 0]
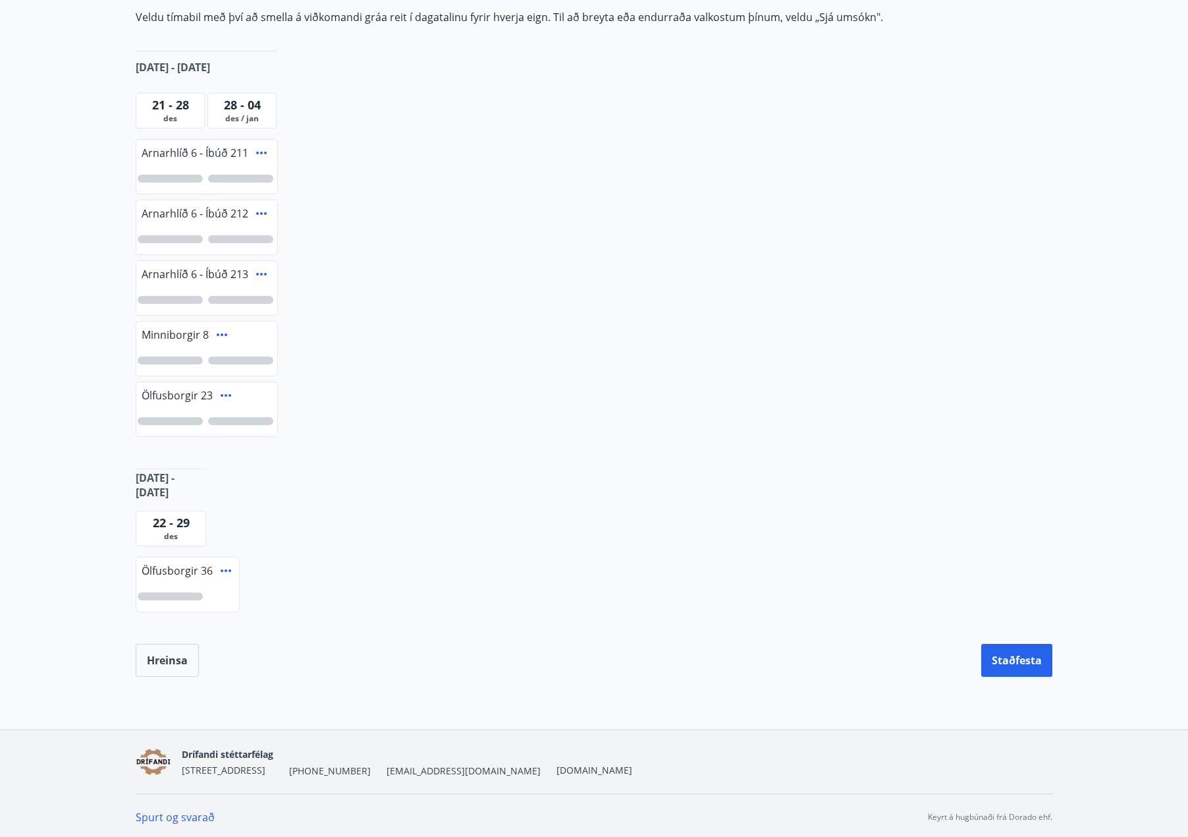
click at [229, 574] on icon at bounding box center [226, 571] width 16 height 16
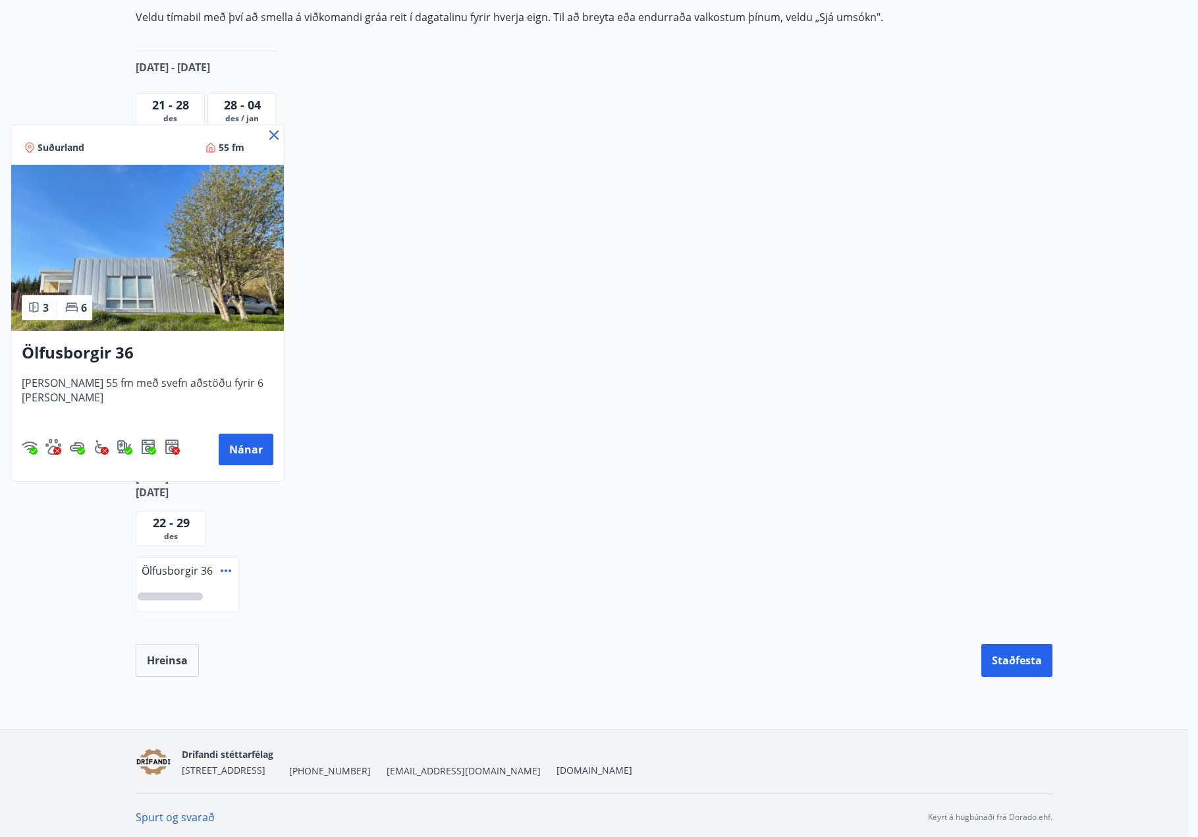
click at [555, 604] on div at bounding box center [599, 418] width 1198 height 837
